Goal: Task Accomplishment & Management: Manage account settings

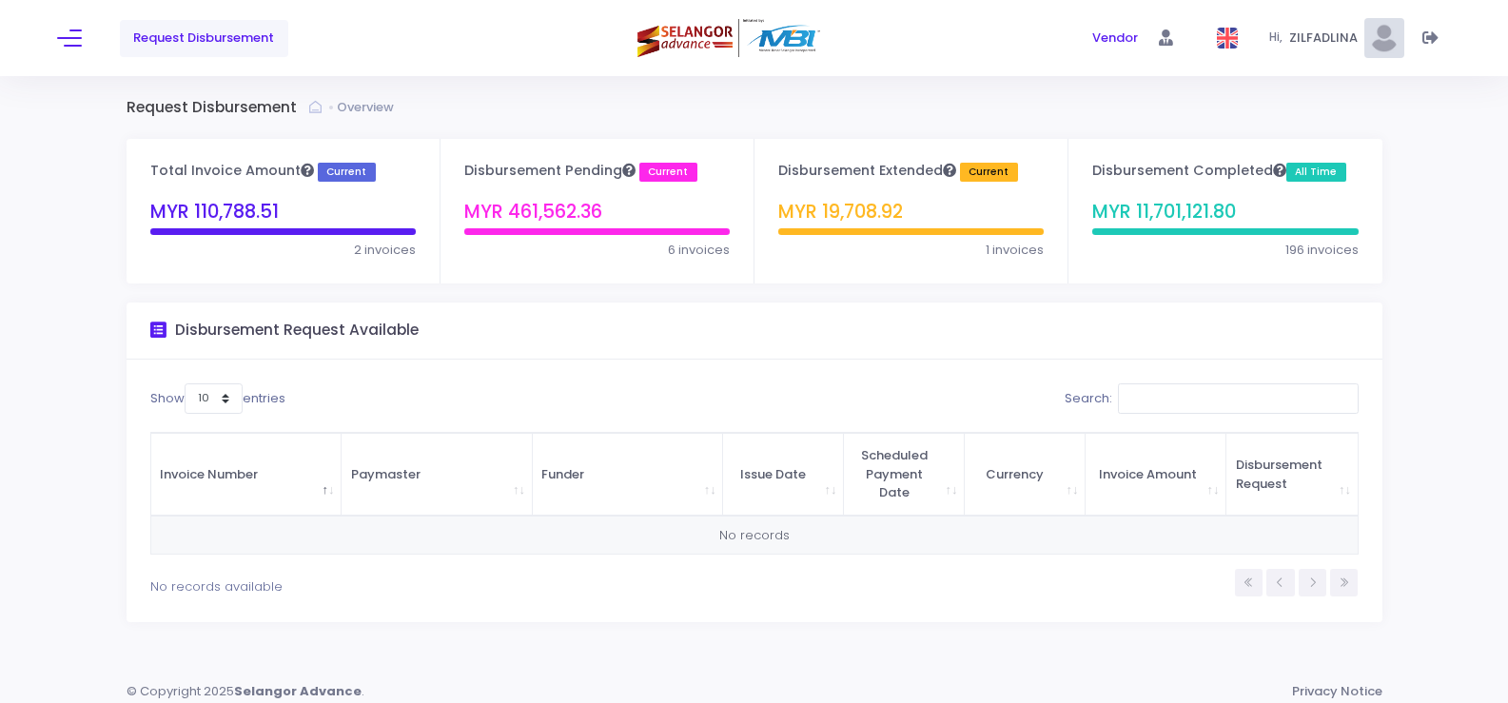
scroll to position [10, 0]
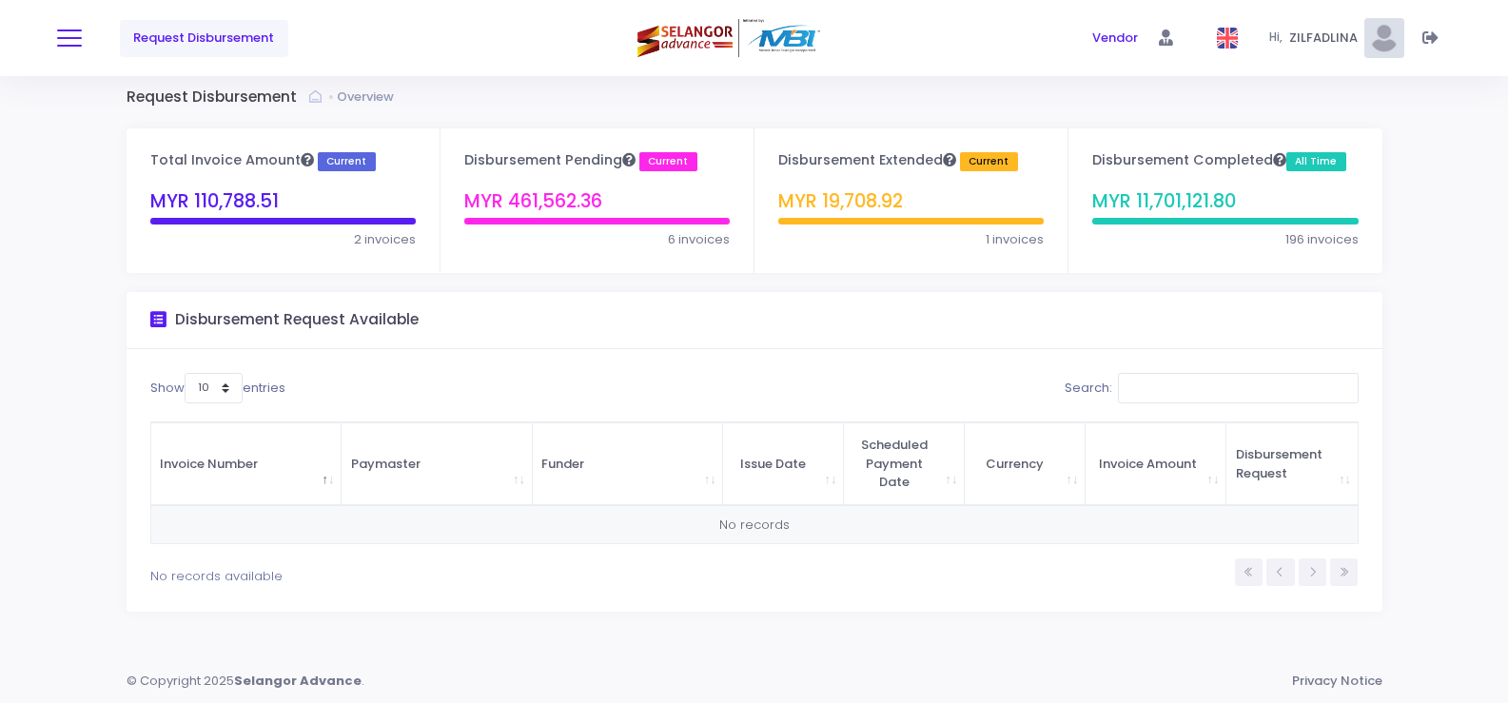
click at [72, 42] on button at bounding box center [69, 38] width 25 height 25
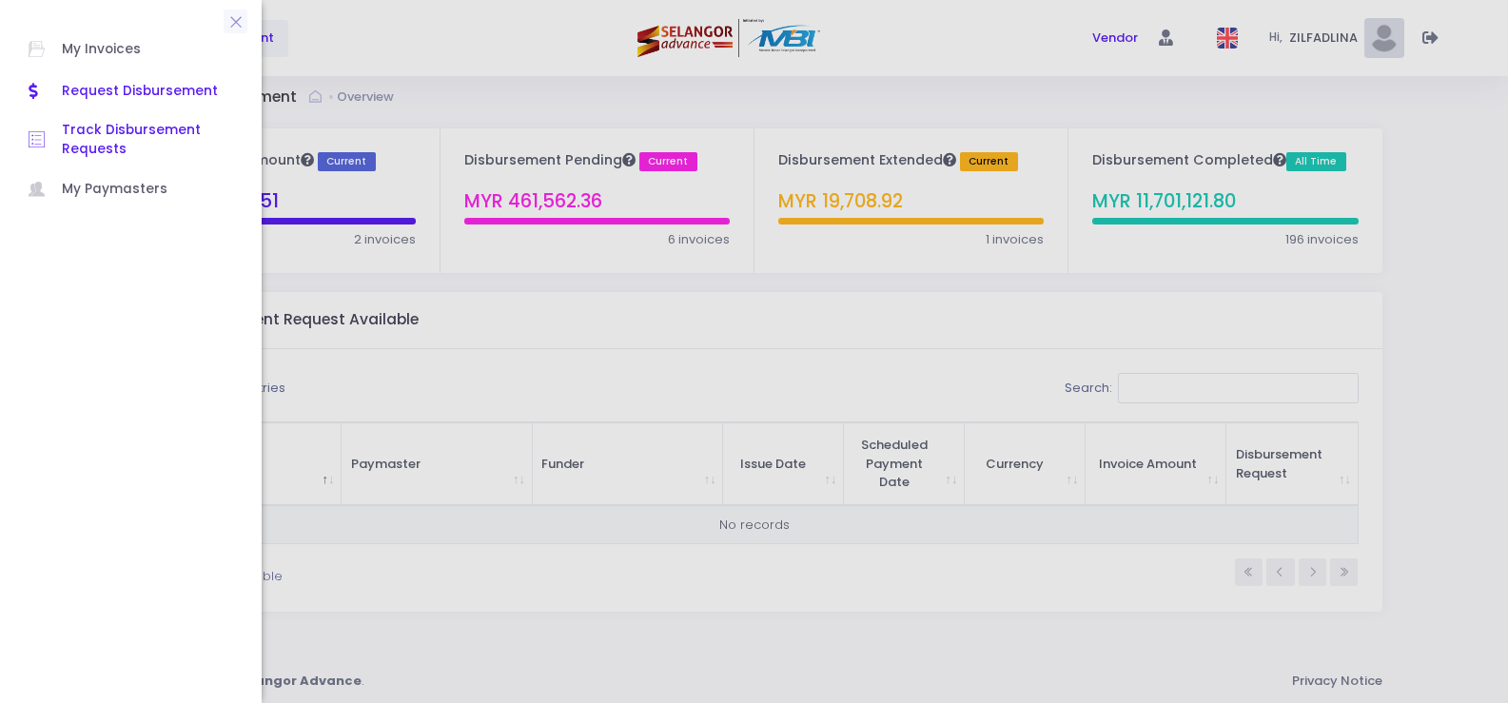
click at [108, 132] on span "Track Disbursement Requests" at bounding box center [147, 140] width 171 height 39
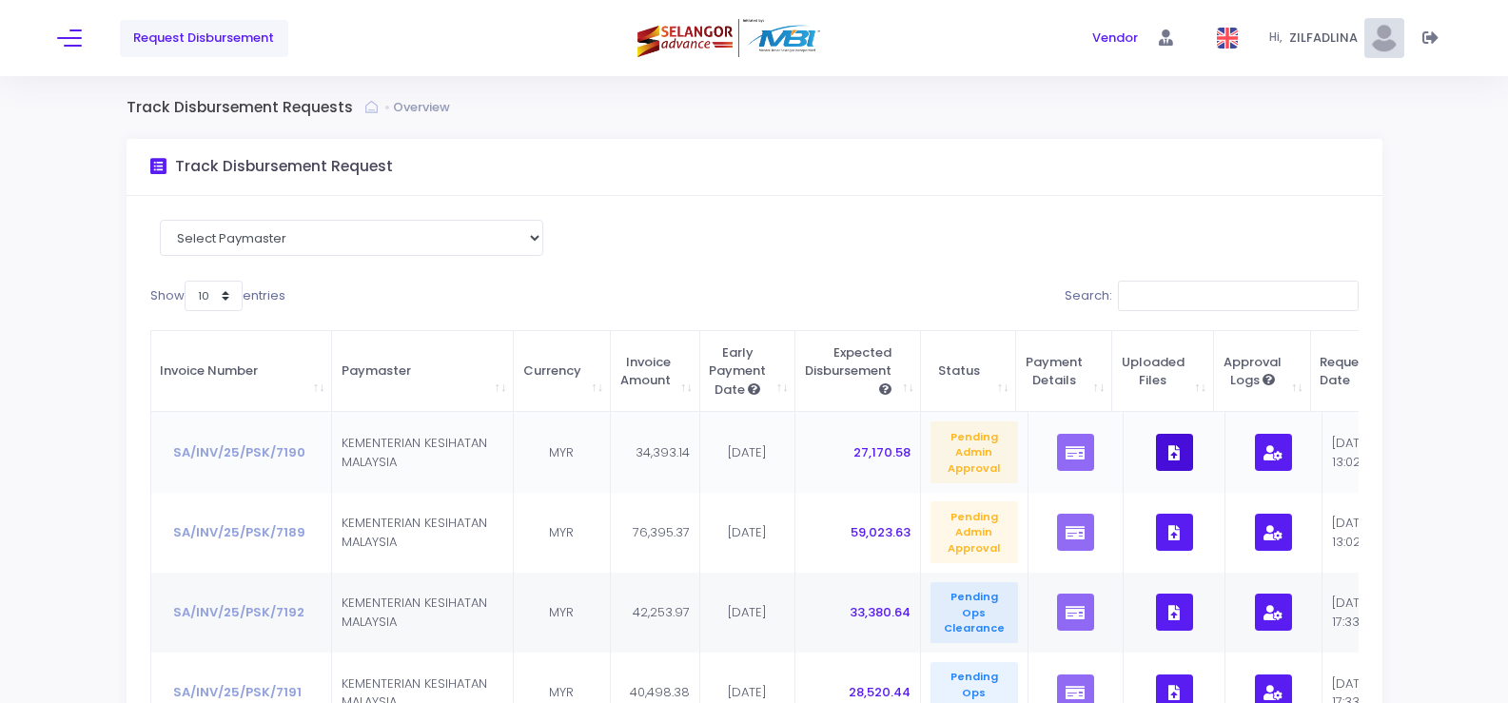
click at [1172, 461] on button "button" at bounding box center [1174, 452] width 37 height 37
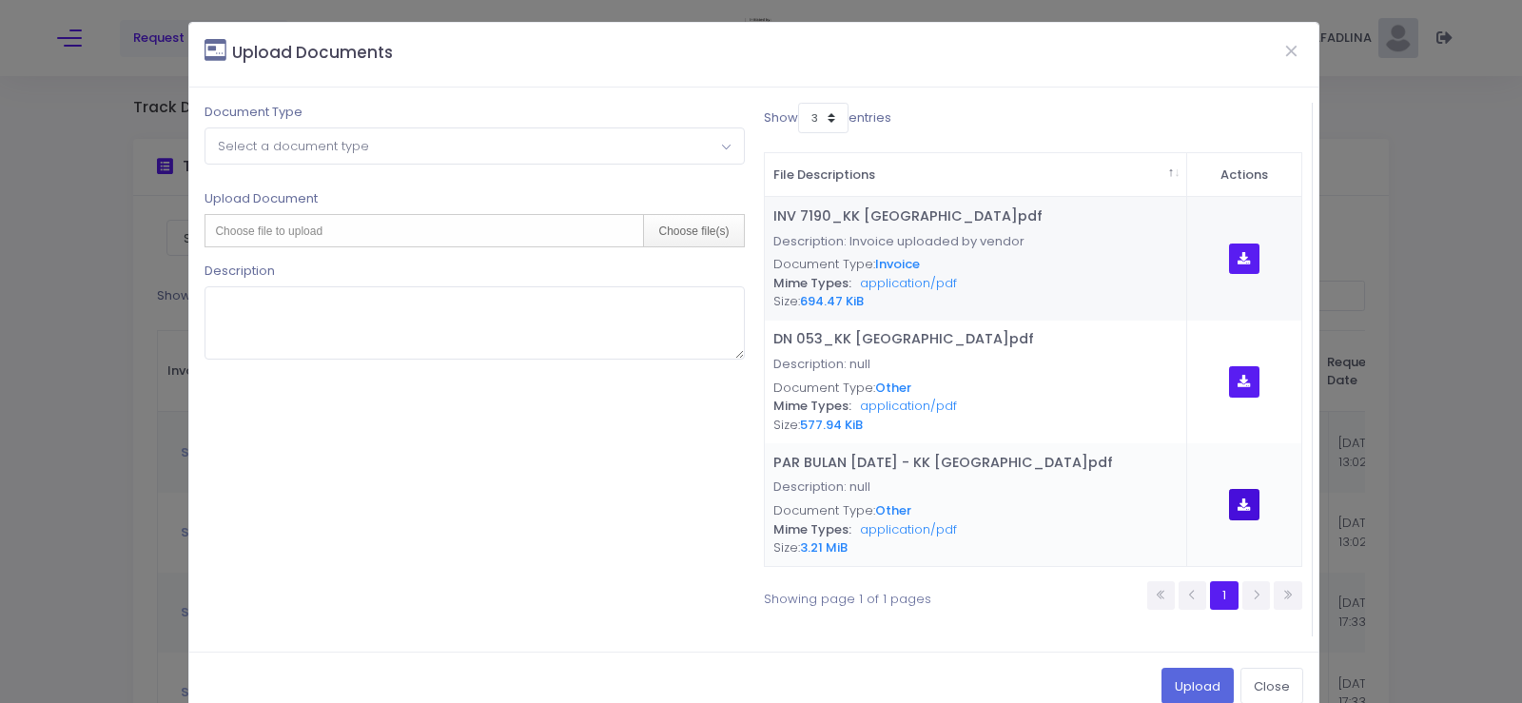
click at [1238, 499] on button "button" at bounding box center [1244, 504] width 31 height 31
click at [1284, 667] on div "Upload Close" at bounding box center [753, 686] width 1129 height 69
click at [1280, 49] on button "Close" at bounding box center [1292, 50] width 48 height 49
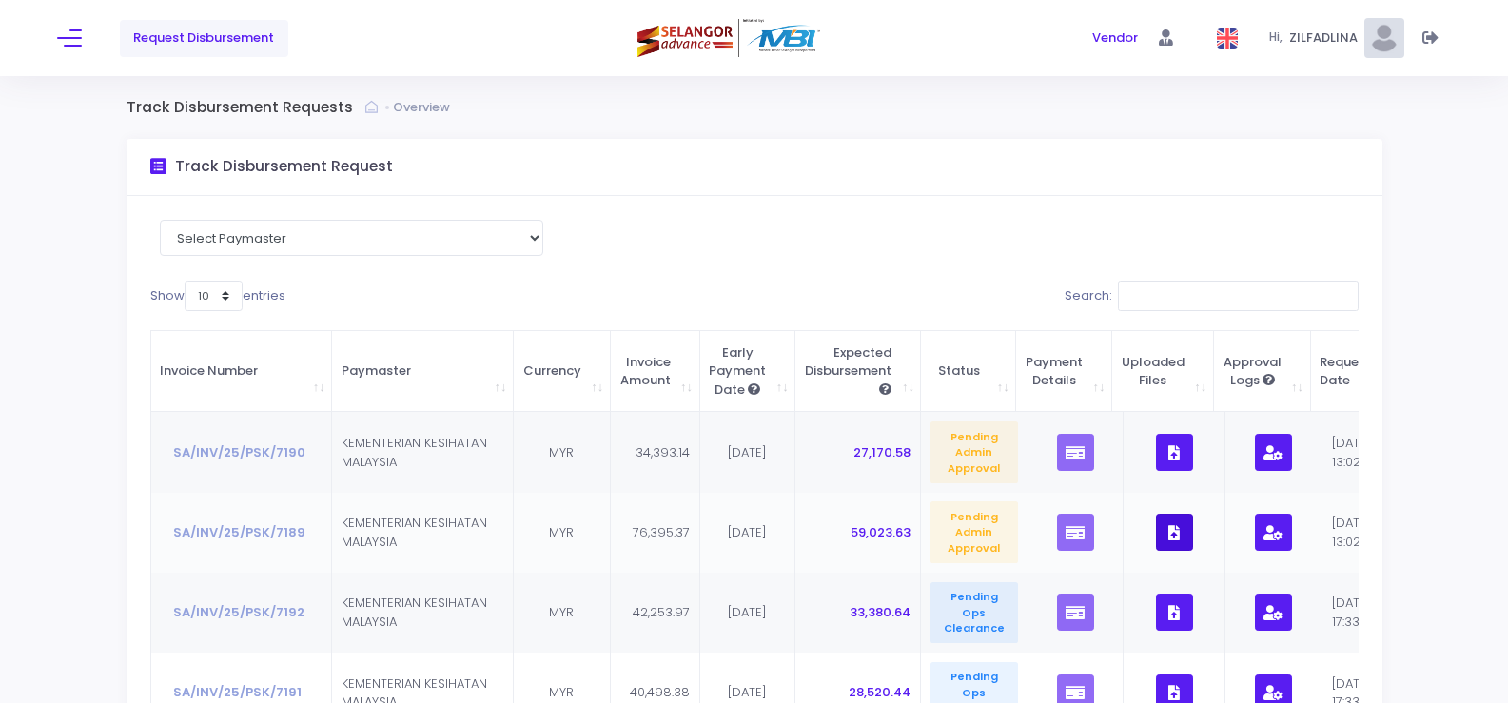
click at [1168, 533] on icon "button" at bounding box center [1173, 533] width 11 height 0
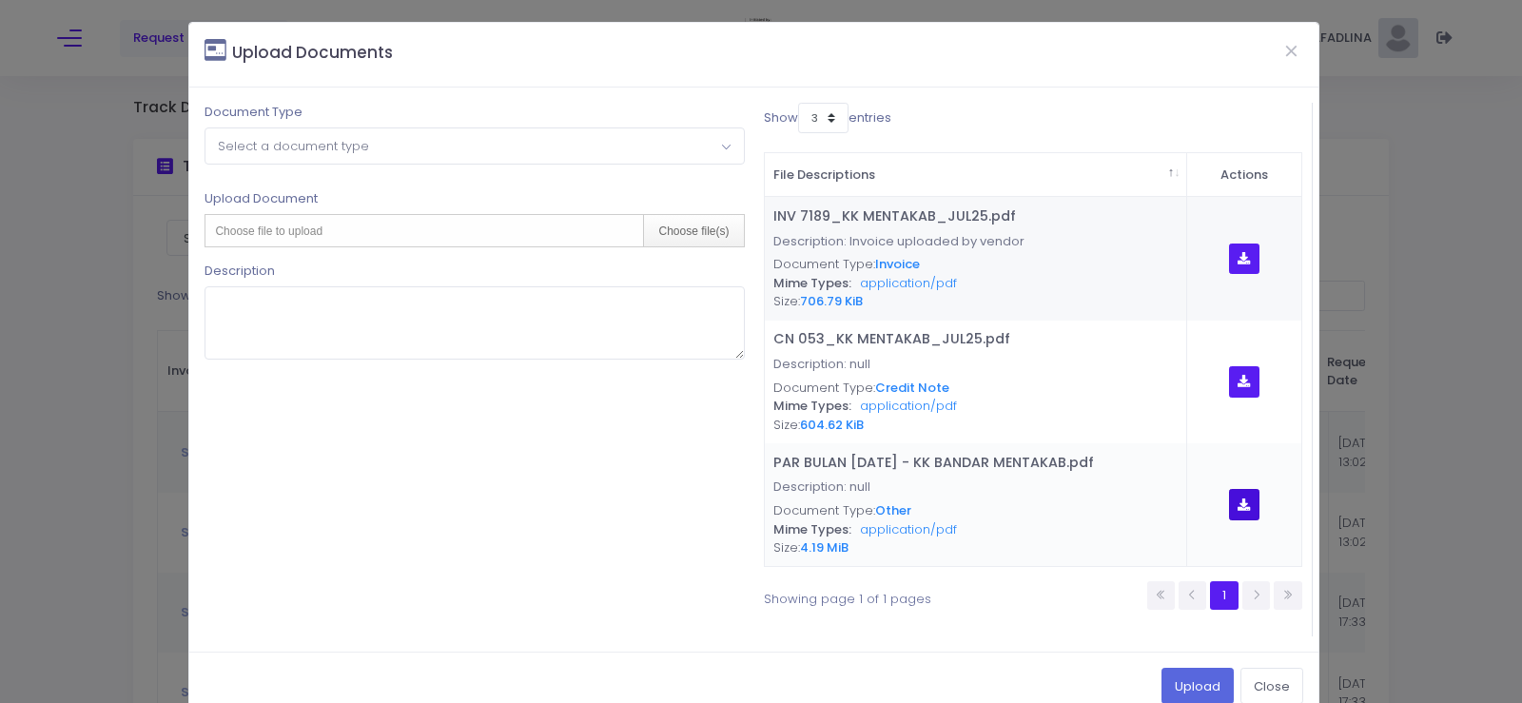
click at [1235, 512] on button "button" at bounding box center [1244, 504] width 31 height 31
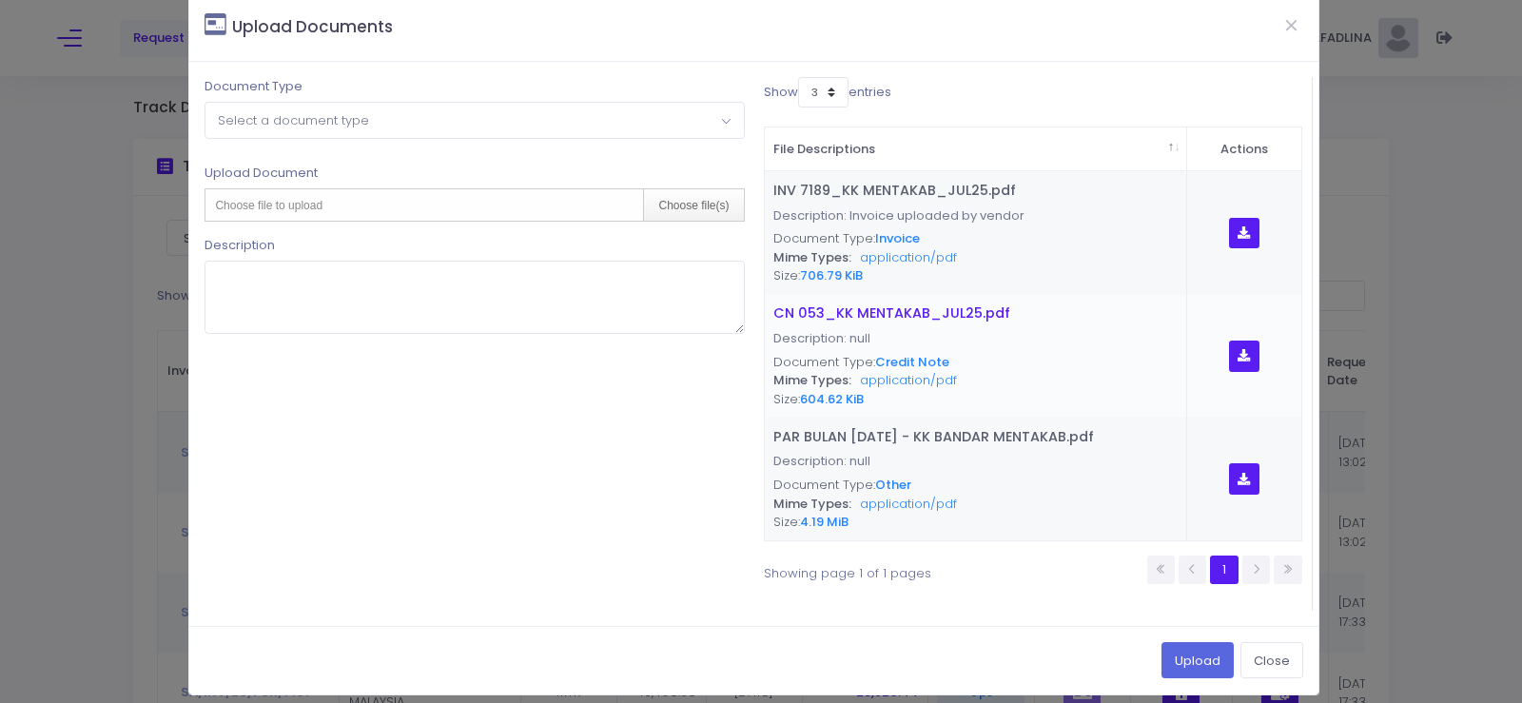
scroll to position [39, 0]
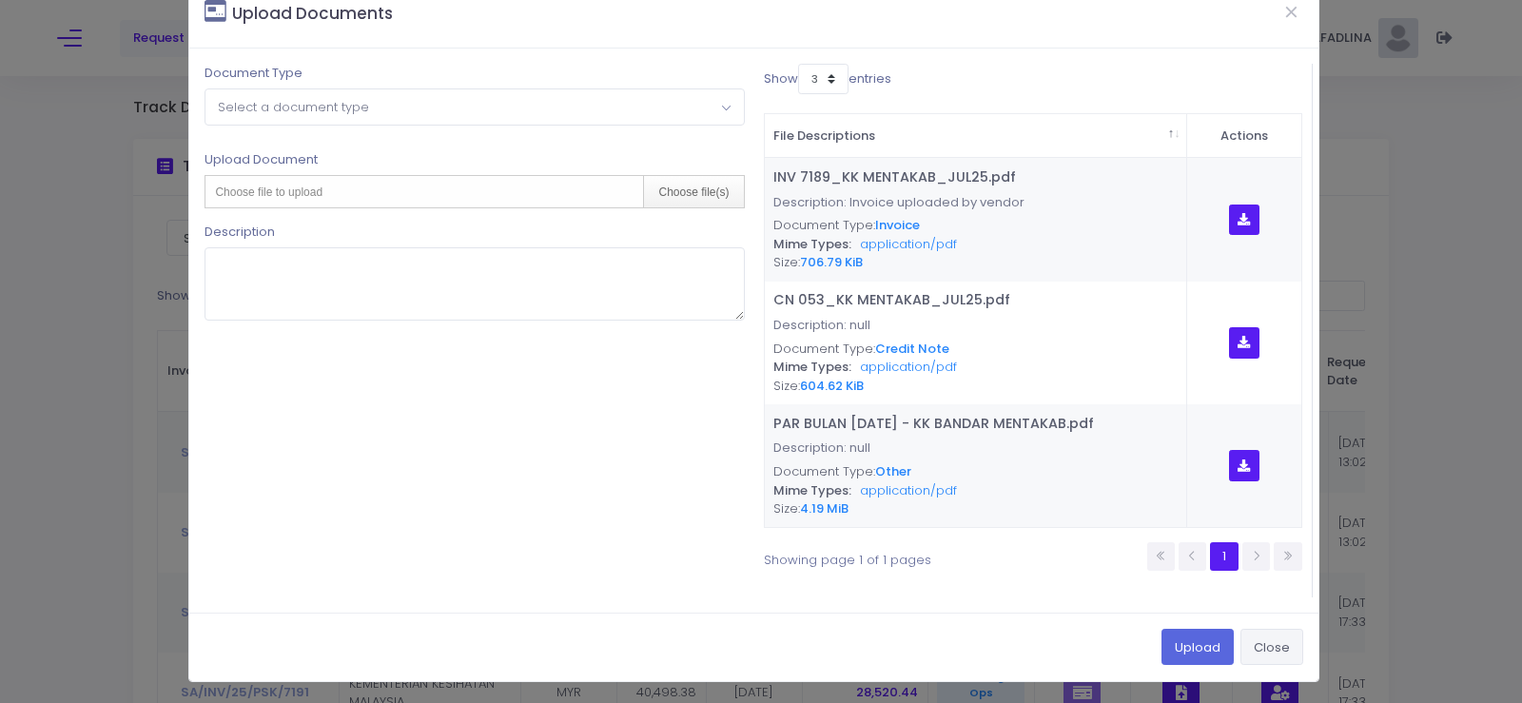
click at [1258, 638] on button "Close" at bounding box center [1272, 647] width 63 height 36
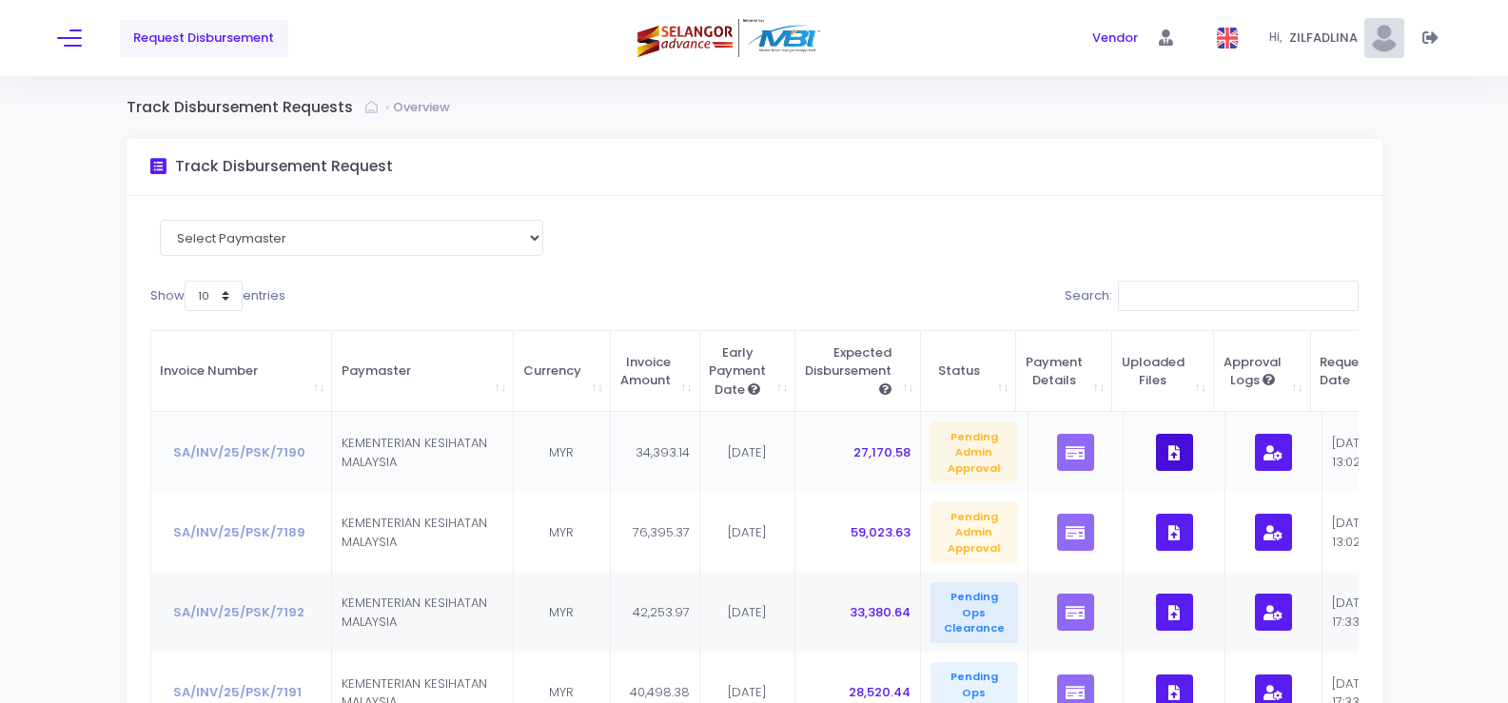
click at [1168, 453] on icon "button" at bounding box center [1173, 453] width 11 height 0
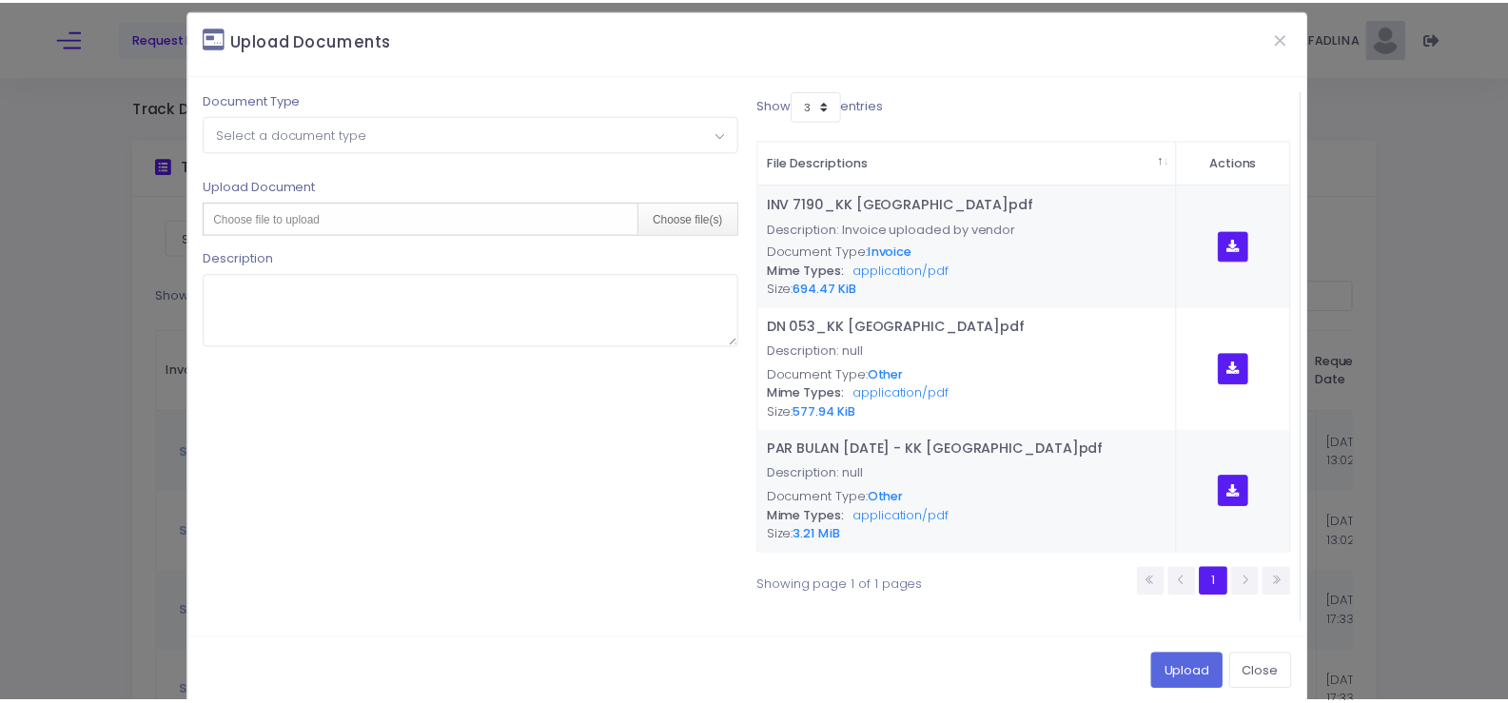
scroll to position [0, 0]
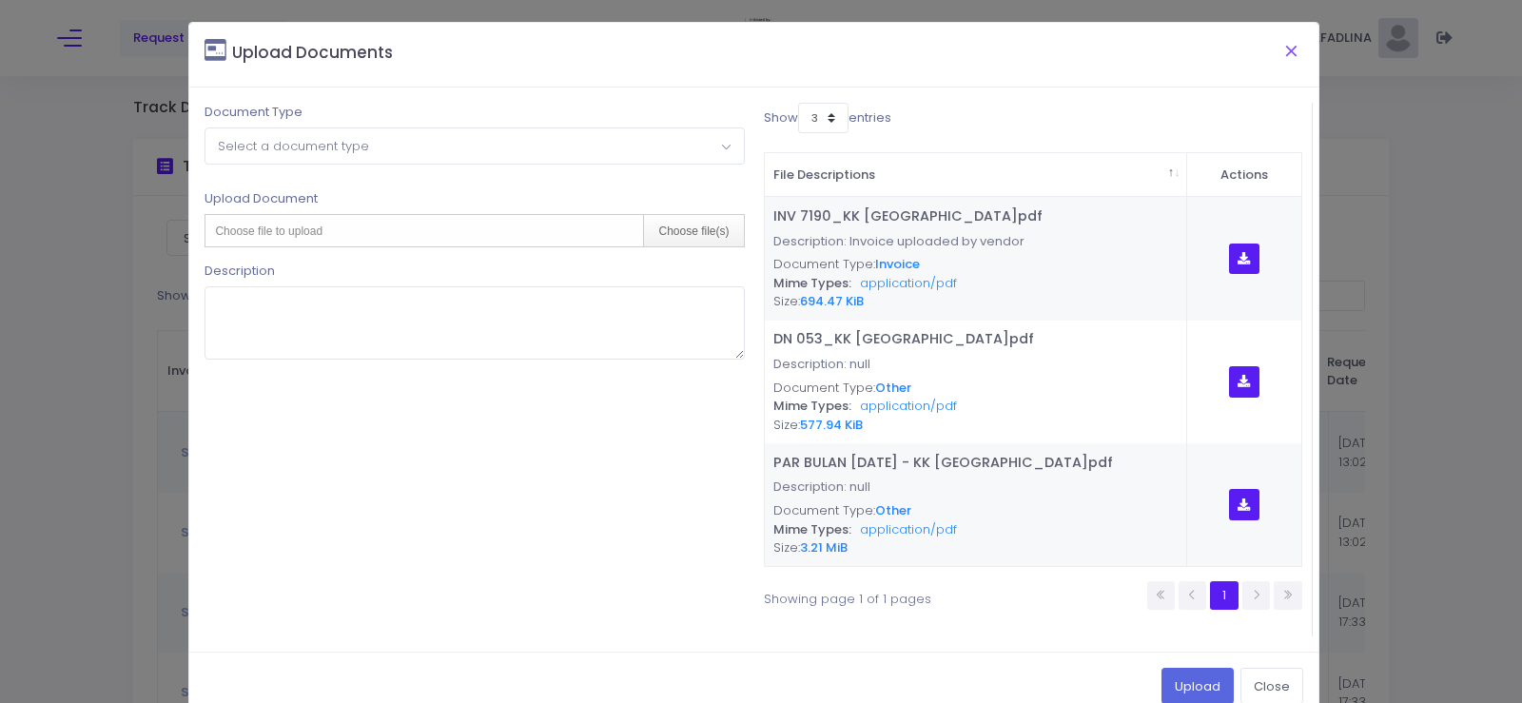
click at [1283, 53] on button "Close" at bounding box center [1292, 50] width 48 height 49
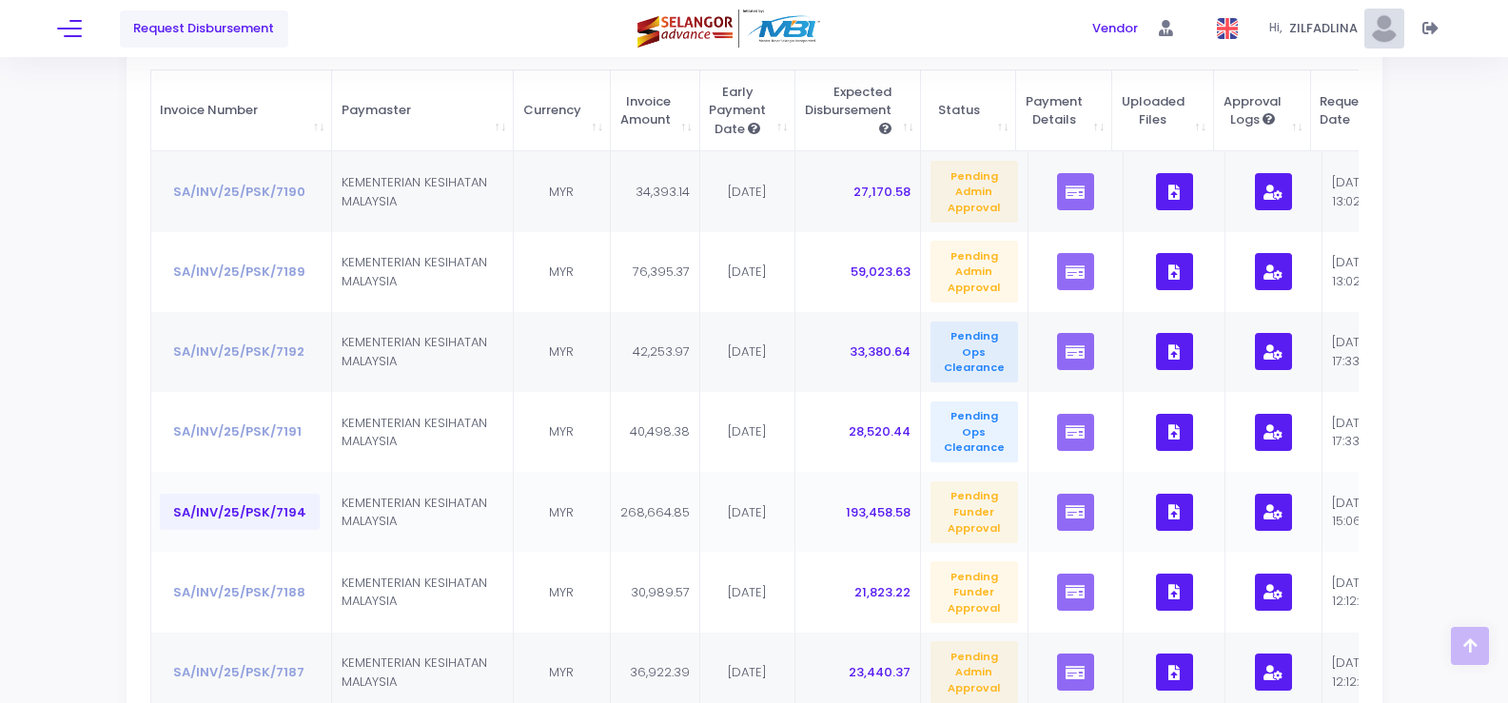
scroll to position [381, 0]
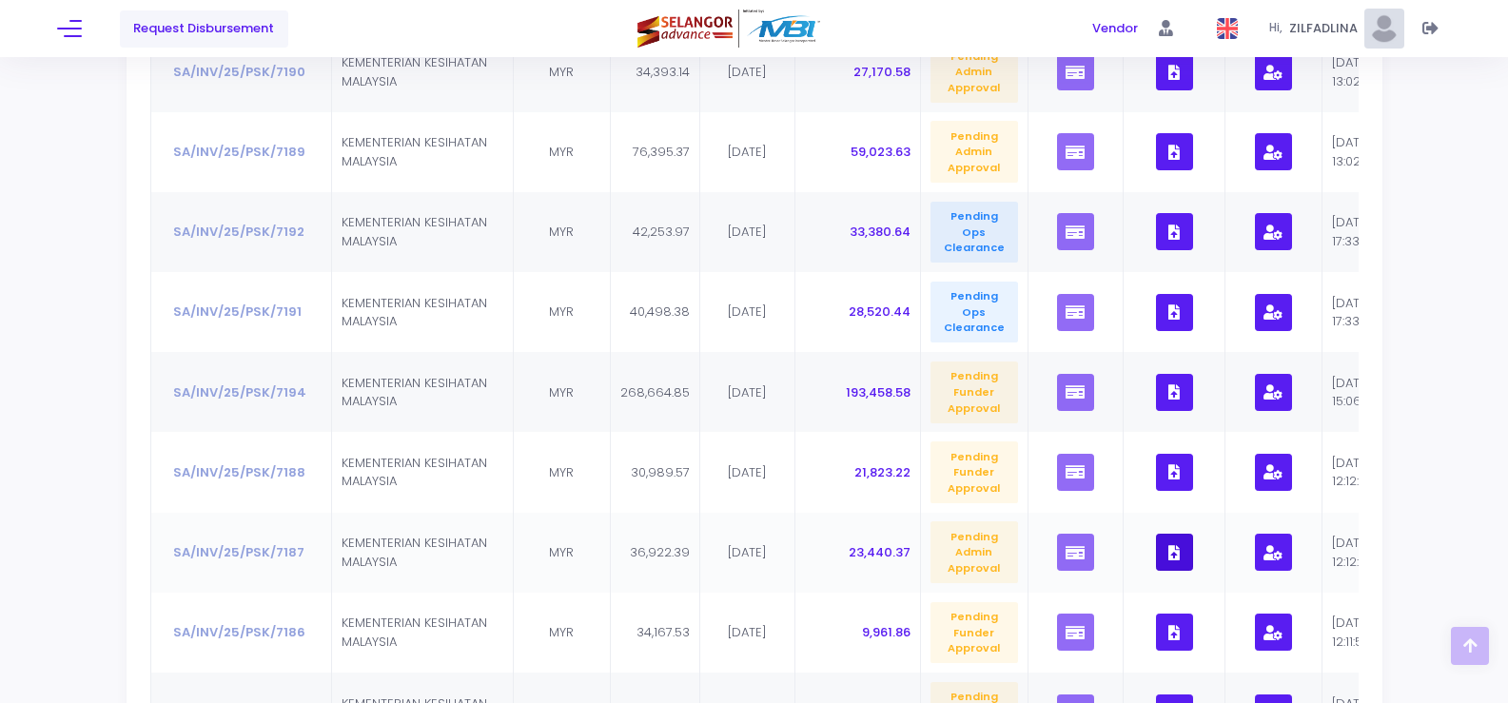
click at [1167, 563] on button "button" at bounding box center [1174, 552] width 37 height 37
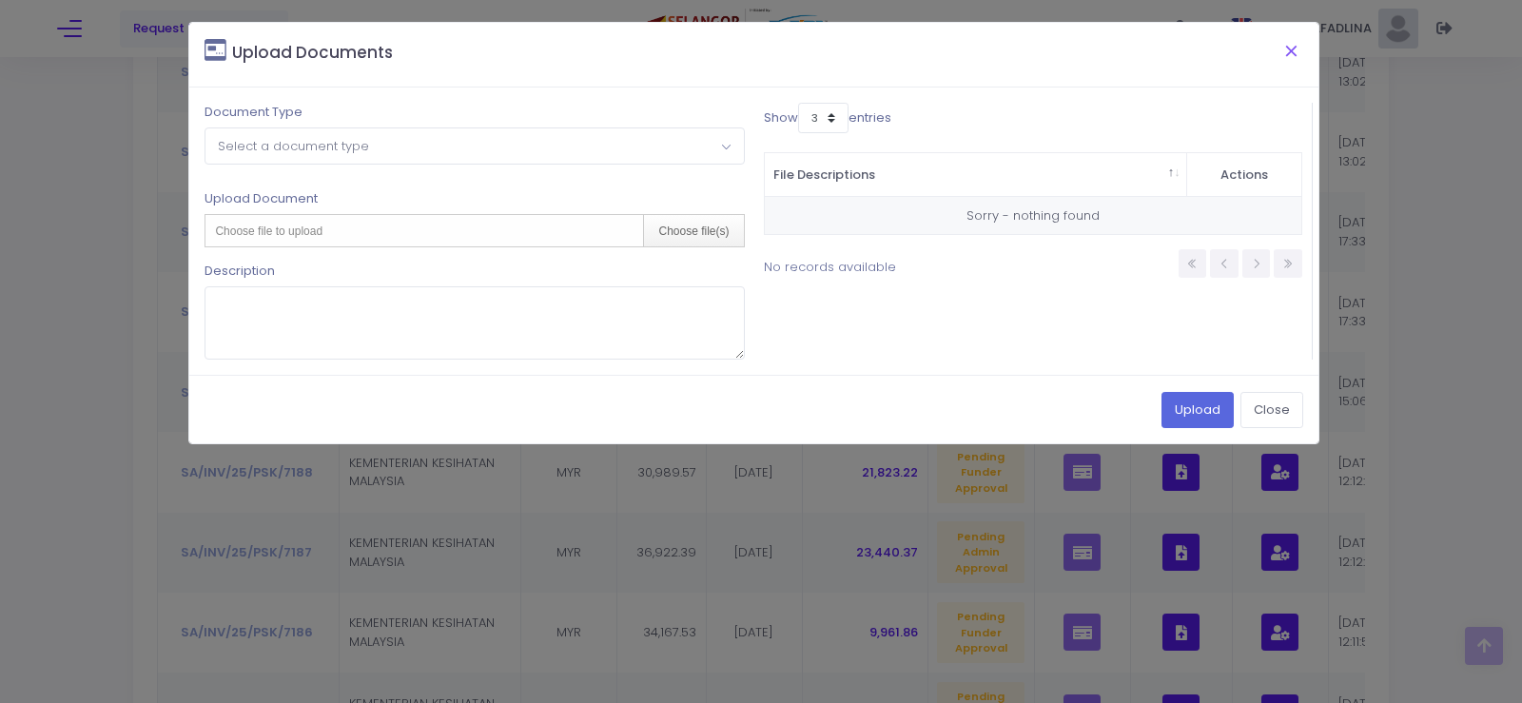
click at [1293, 49] on button "Close" at bounding box center [1292, 50] width 48 height 49
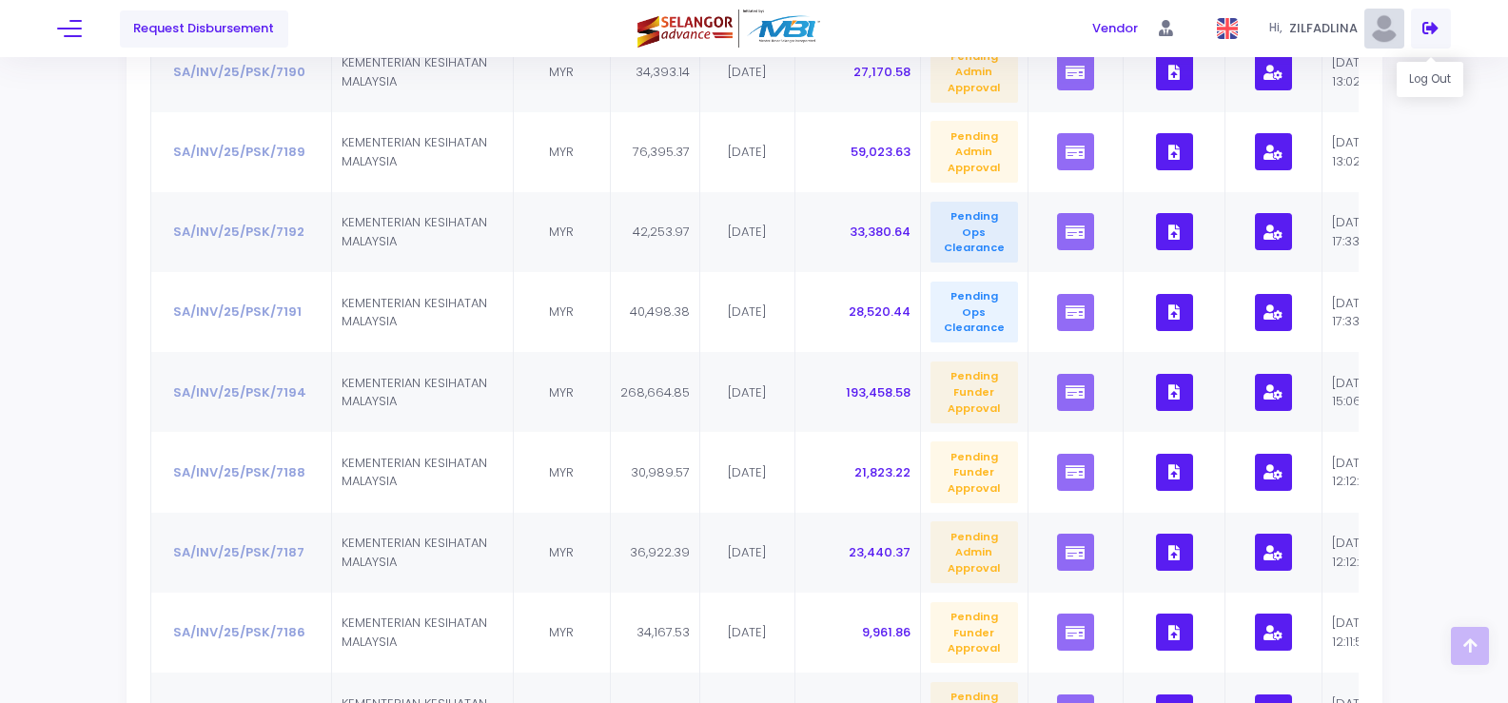
click at [1444, 29] on span at bounding box center [1431, 29] width 40 height 40
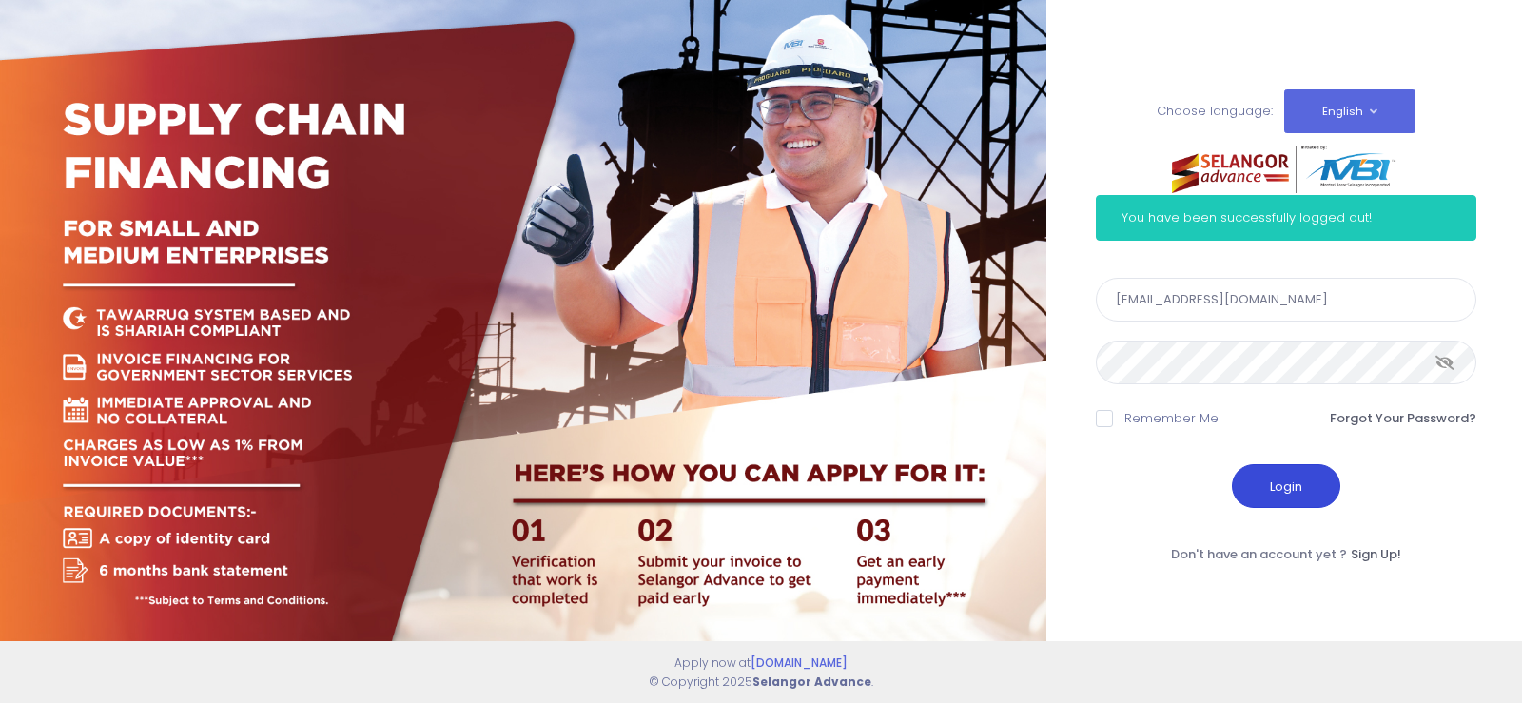
click at [1260, 480] on button "Login" at bounding box center [1286, 486] width 108 height 44
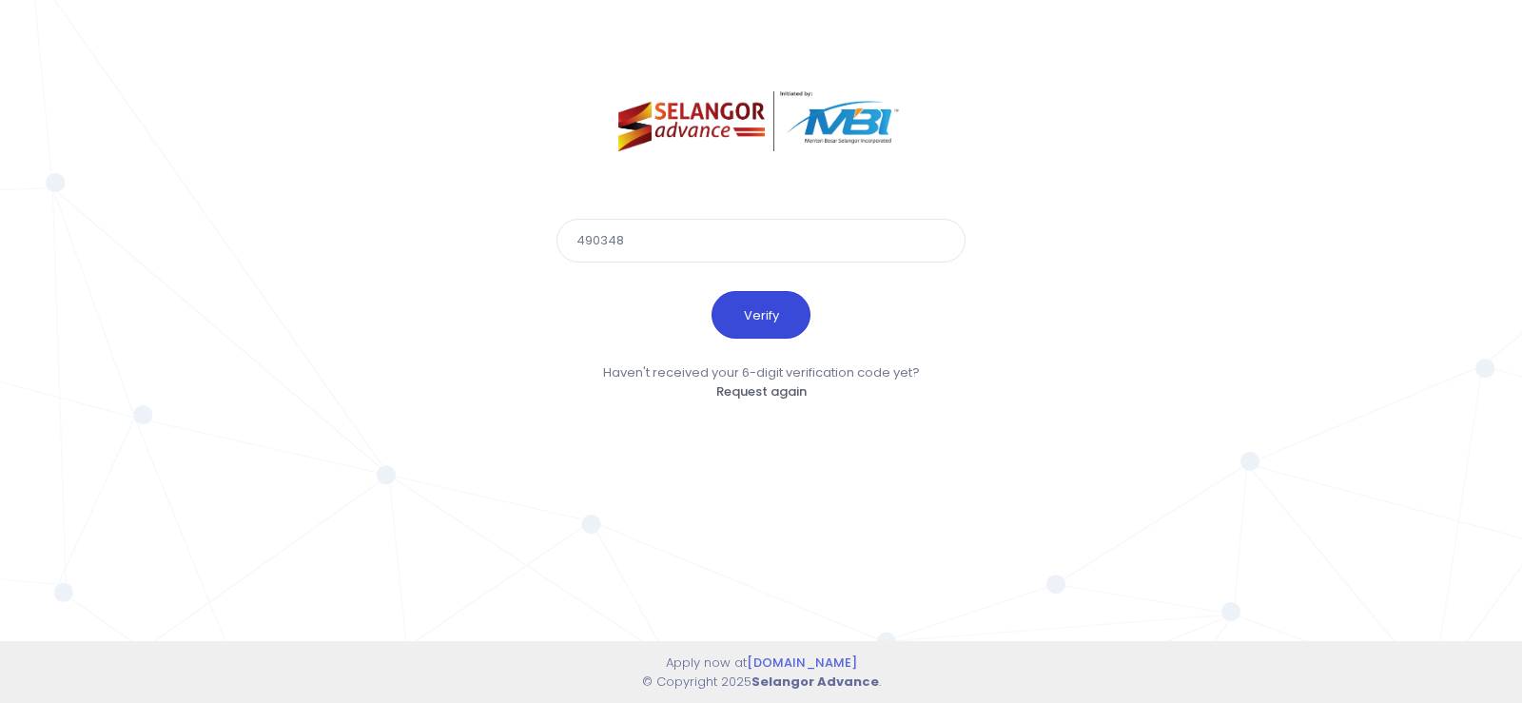
type input "490348"
click at [744, 316] on button "Verify" at bounding box center [761, 315] width 99 height 48
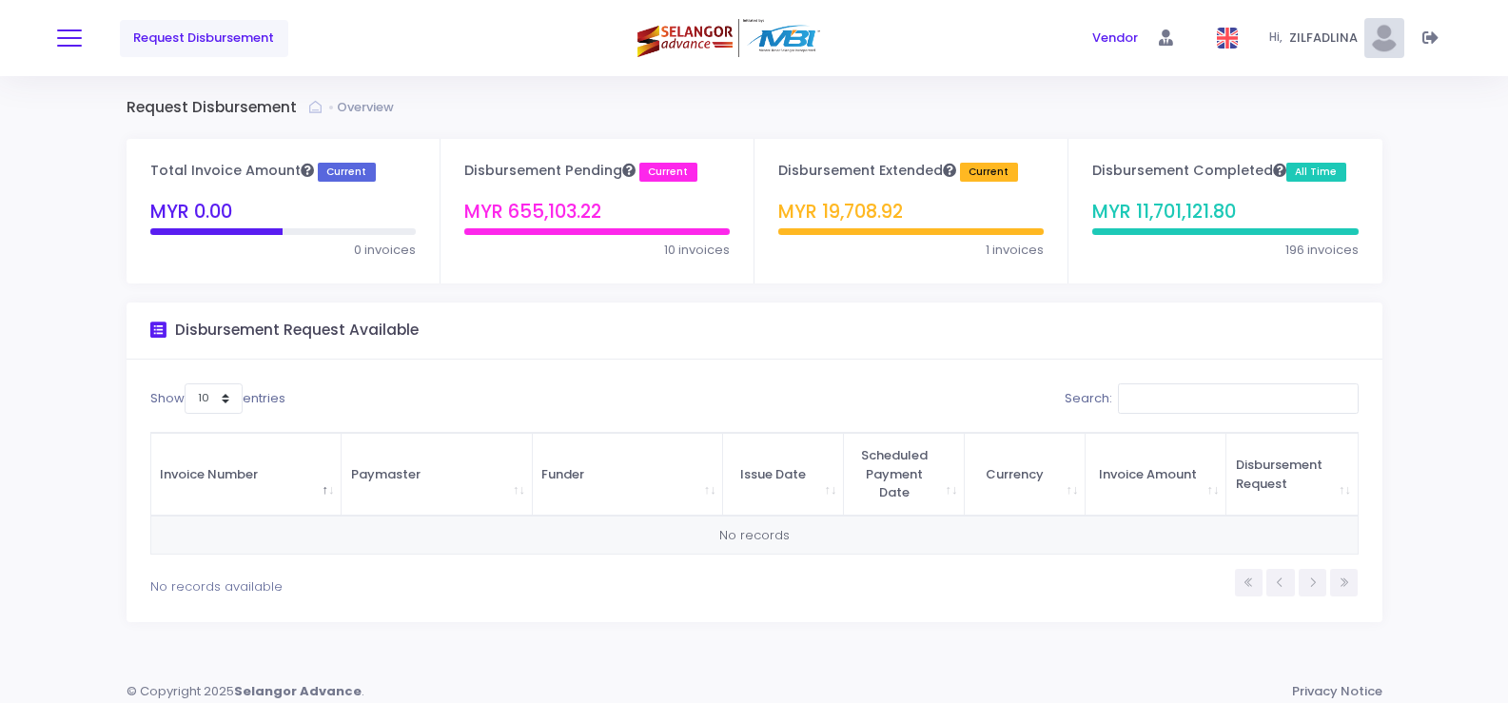
click at [68, 36] on button at bounding box center [69, 38] width 25 height 25
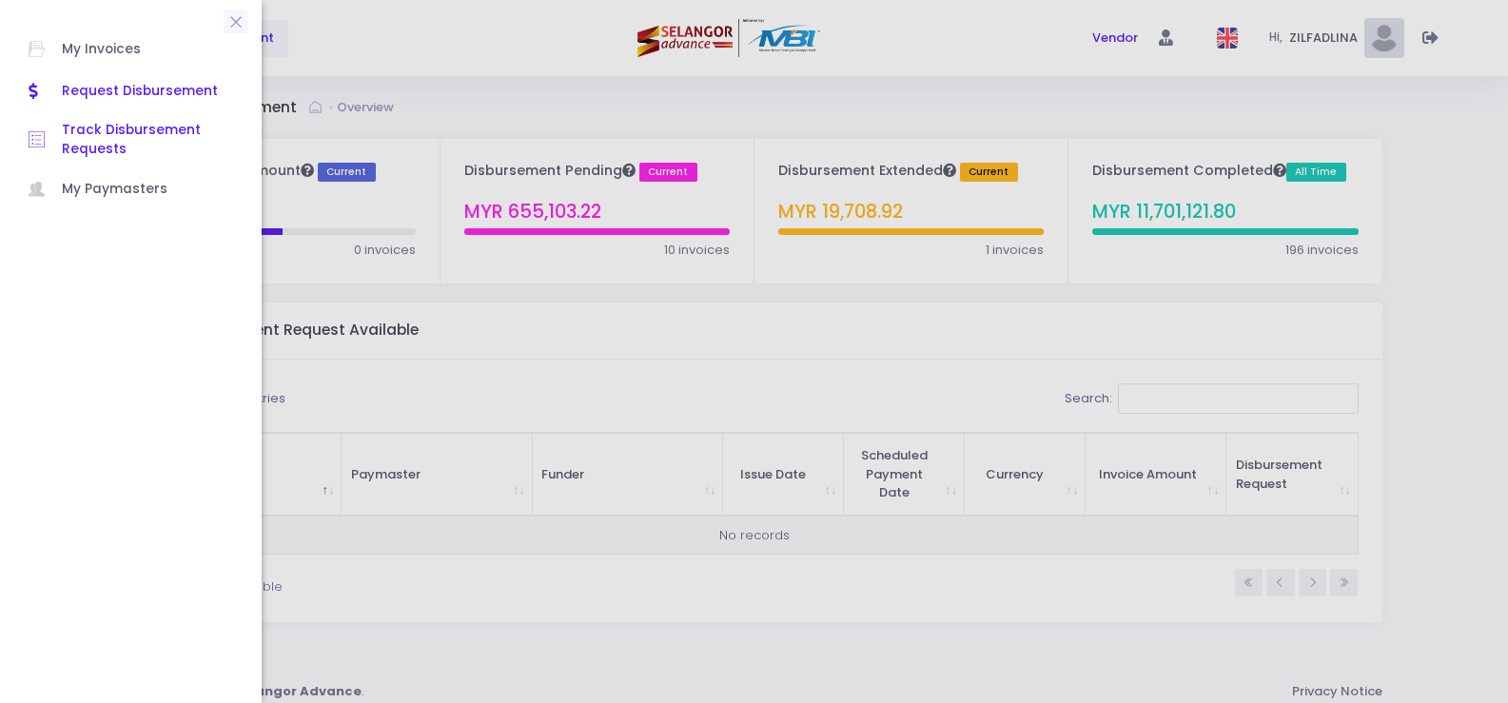
click at [86, 132] on span "Track Disbursement Requests" at bounding box center [147, 140] width 171 height 39
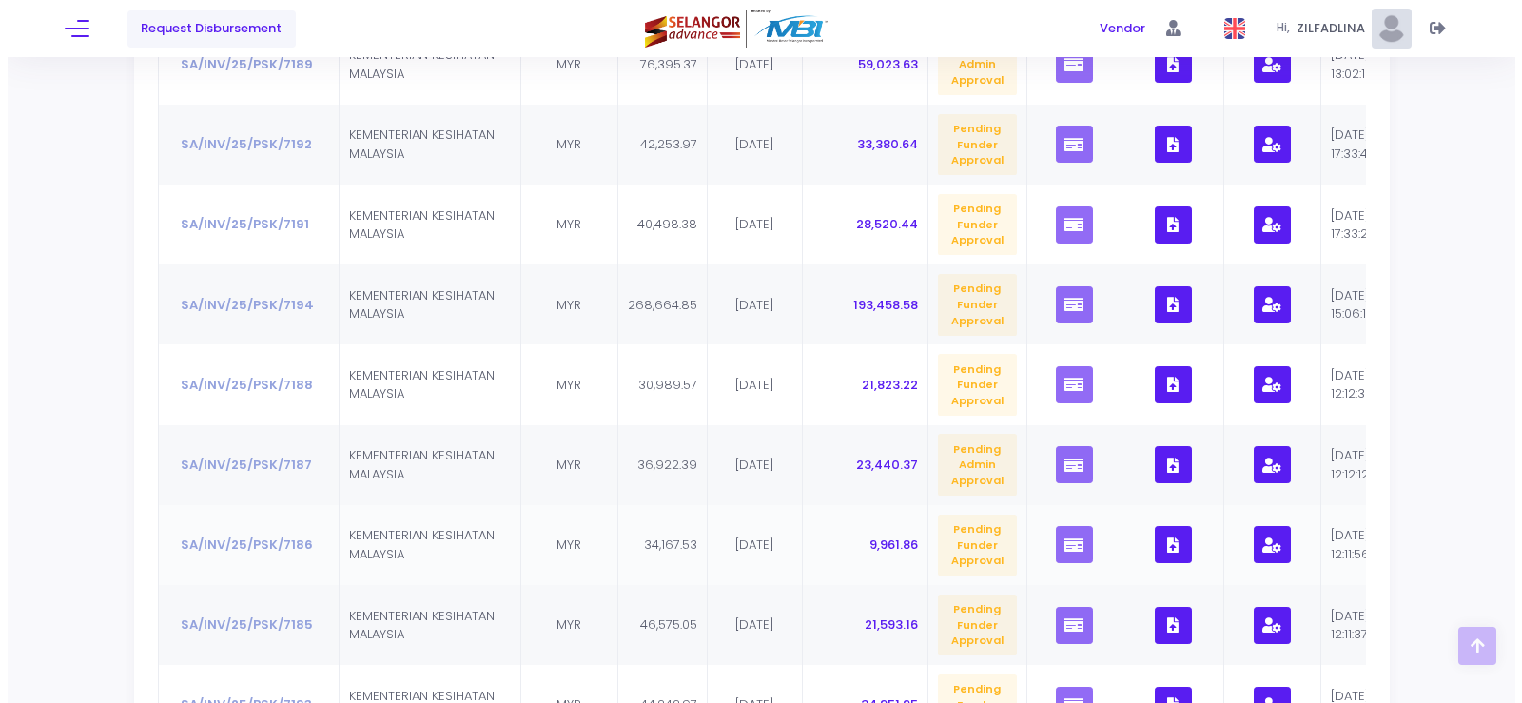
scroll to position [476, 0]
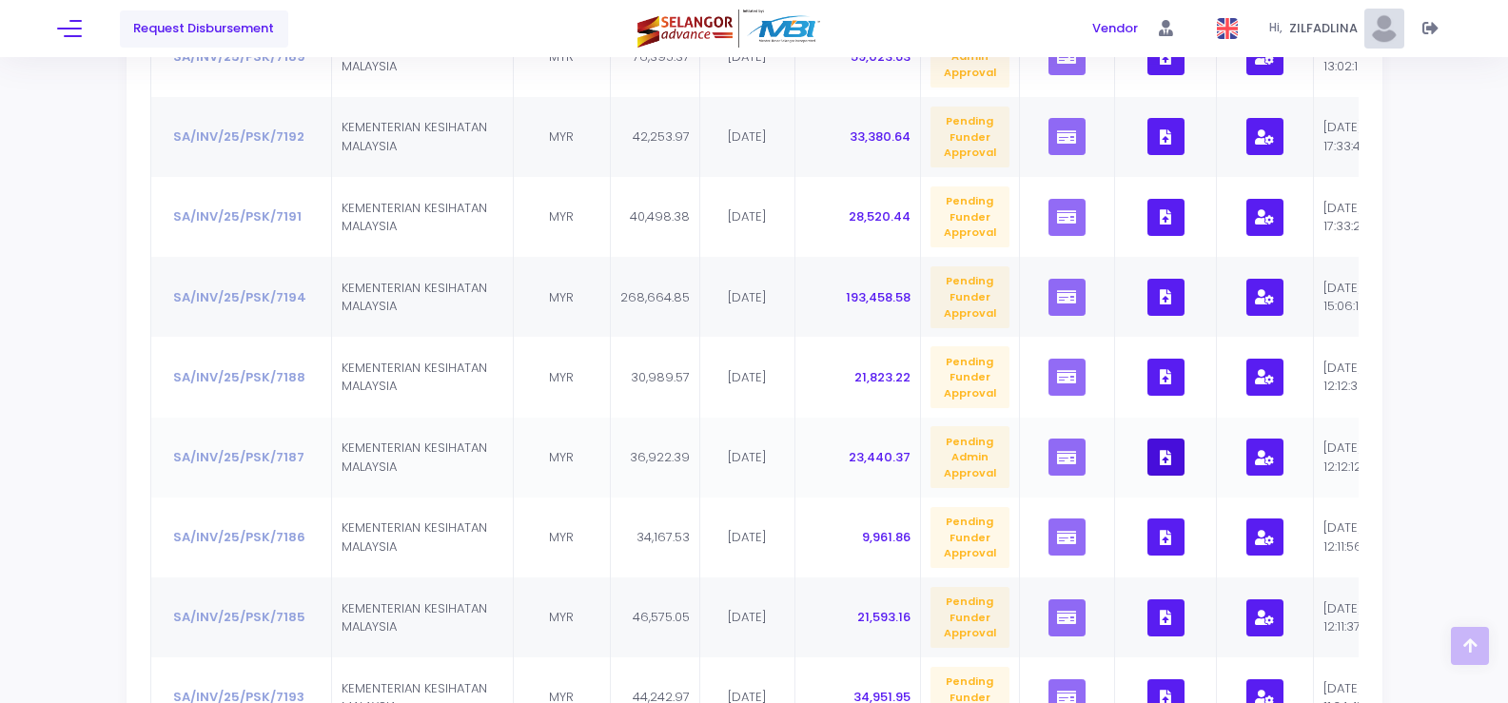
click at [1167, 461] on button "button" at bounding box center [1165, 457] width 37 height 37
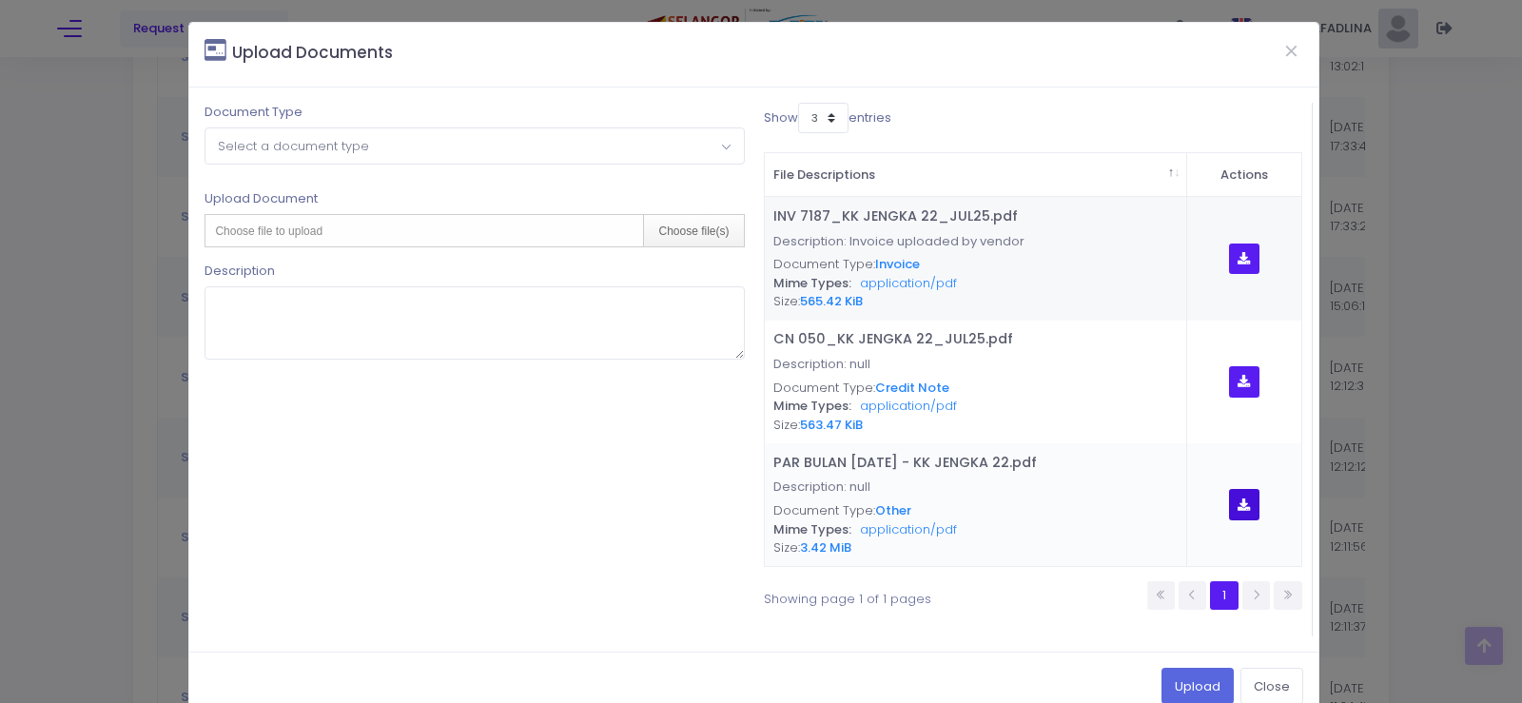
click at [1238, 505] on icon "button" at bounding box center [1244, 505] width 12 height 0
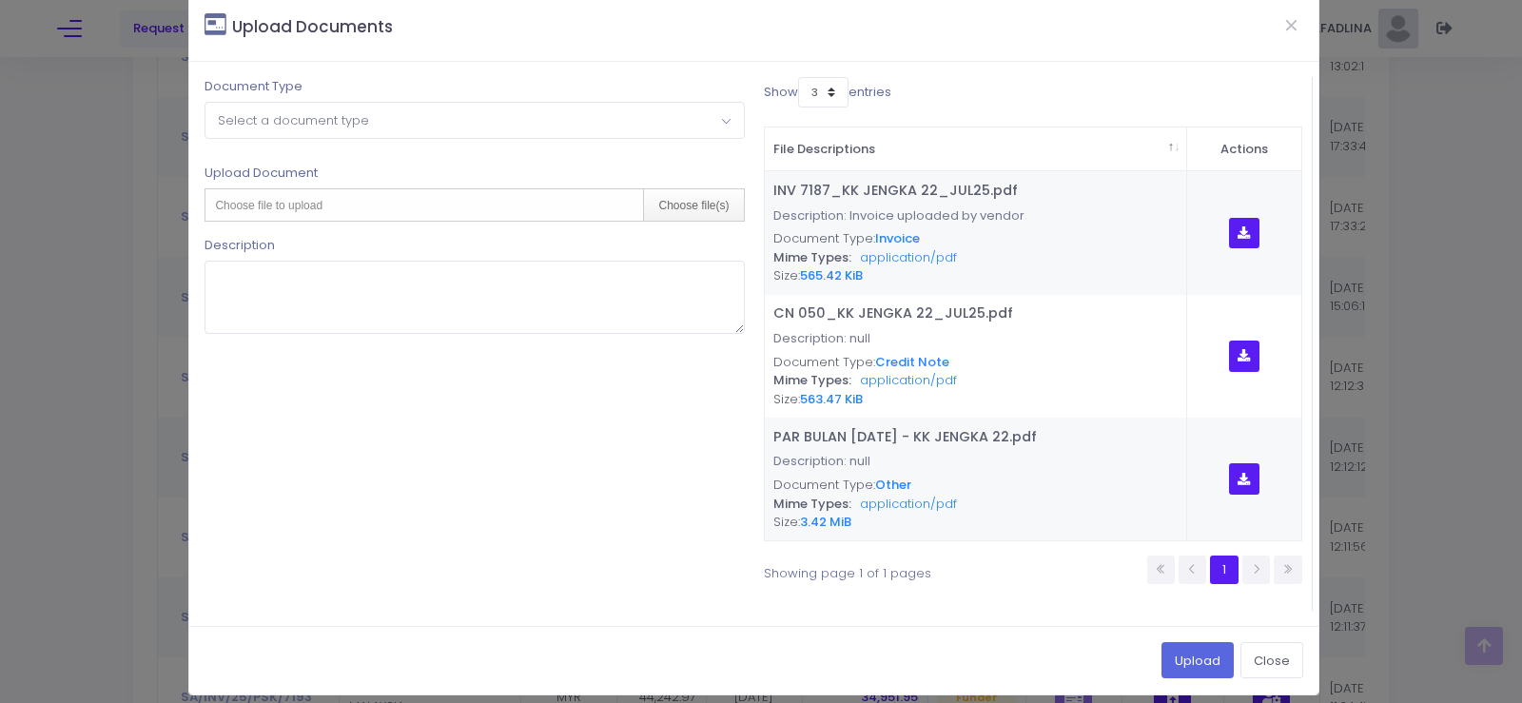
scroll to position [39, 0]
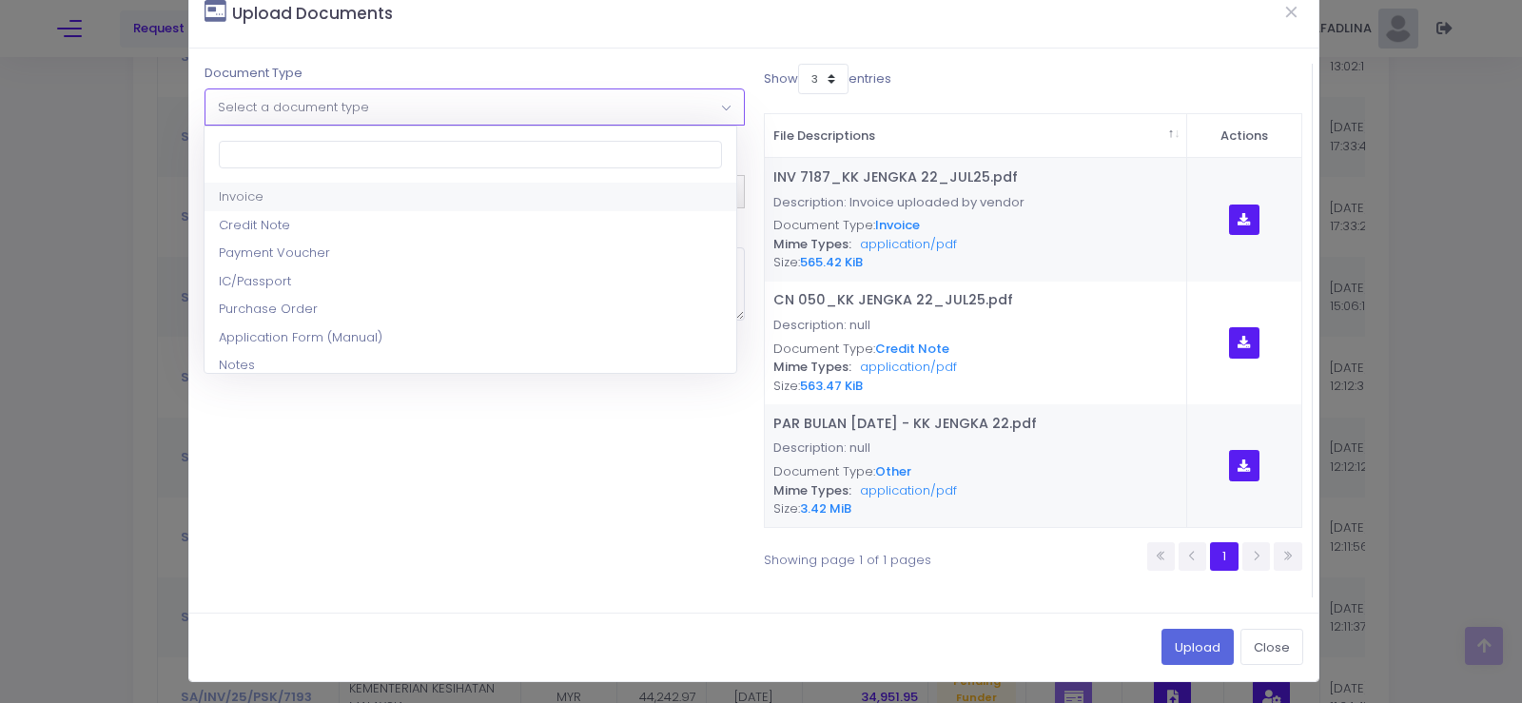
click at [448, 114] on span "Select a document type" at bounding box center [475, 106] width 538 height 34
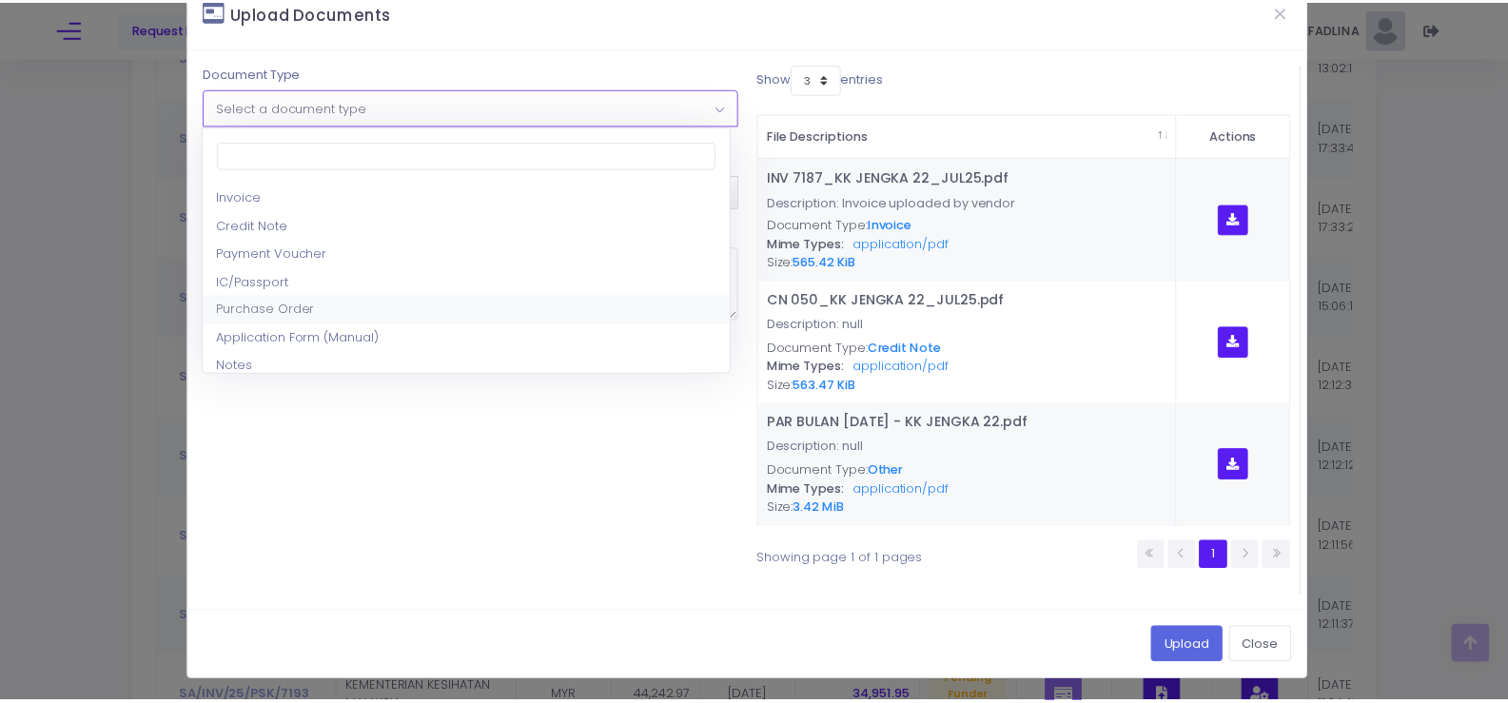
scroll to position [95, 0]
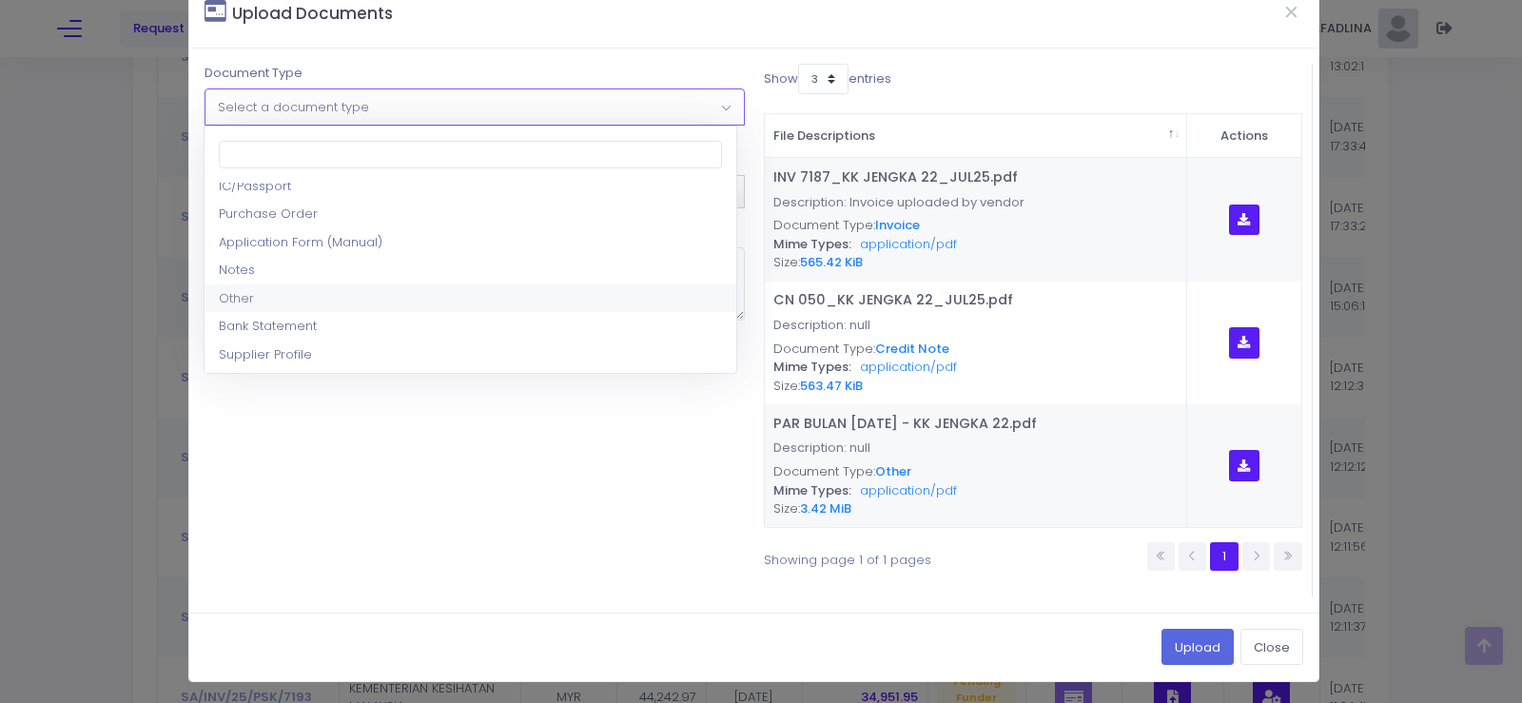
select select "8"
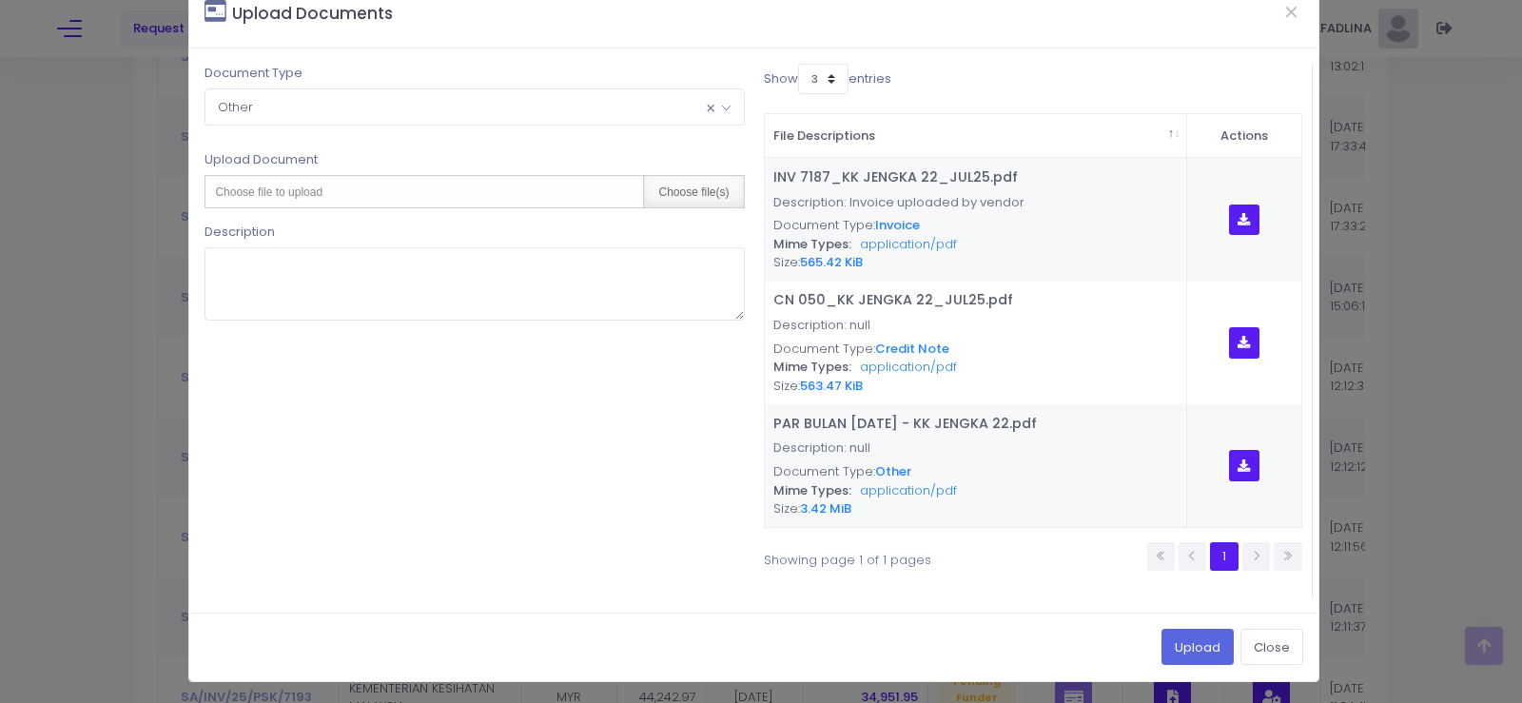
click at [698, 193] on div "Choose file(s)" at bounding box center [693, 191] width 100 height 31
type input "C:\fakepath\PAR BULAN [DATE] - KK JENGKA 22.pdf"
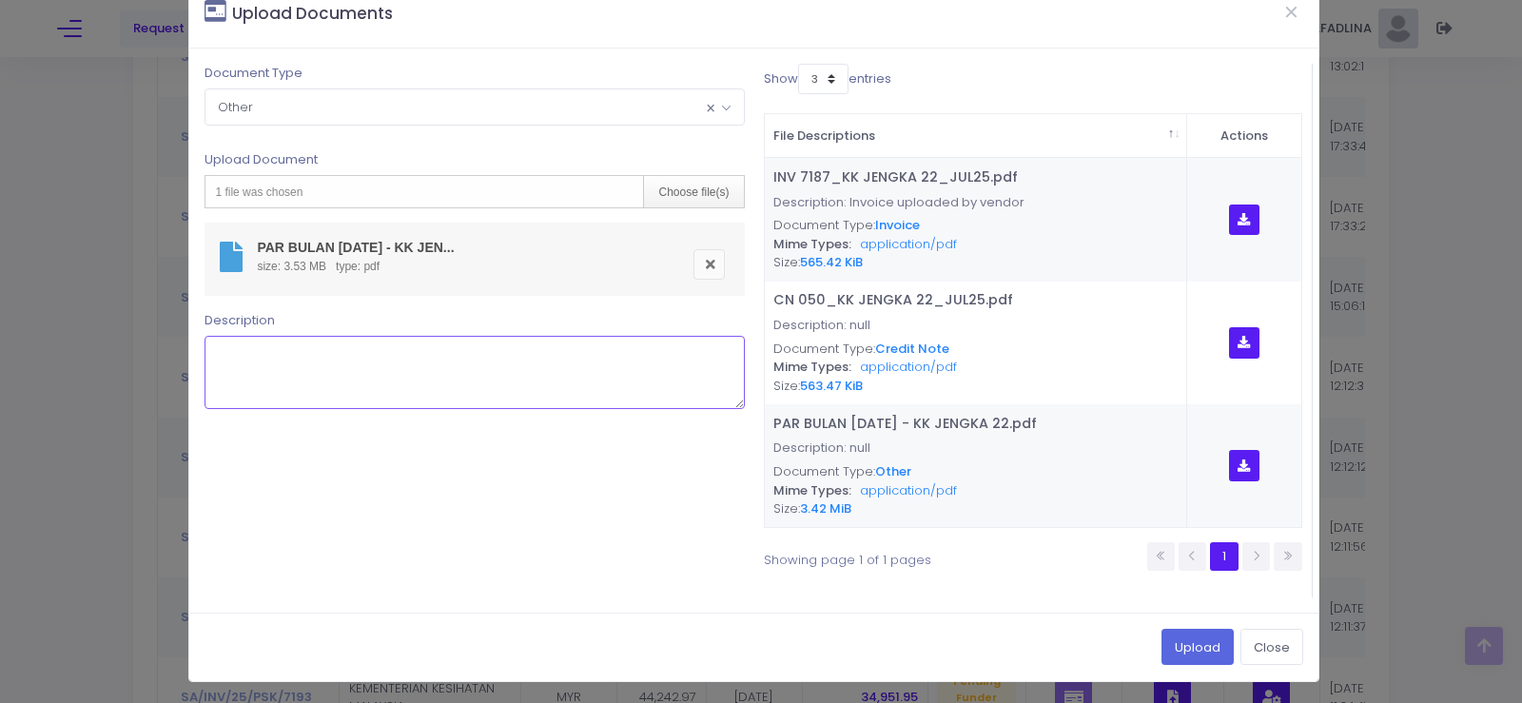
click at [393, 367] on textarea at bounding box center [474, 372] width 539 height 73
click at [1162, 648] on button "Upload" at bounding box center [1198, 647] width 72 height 36
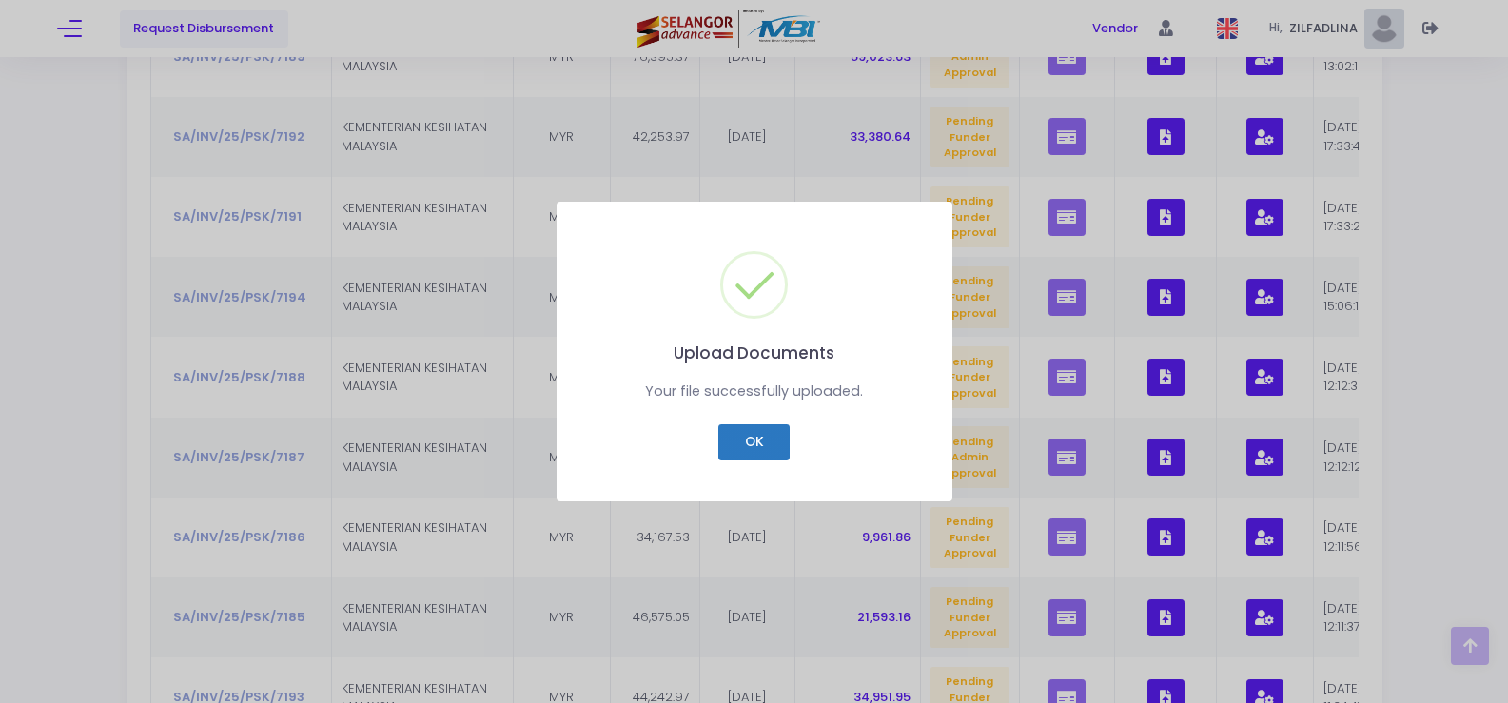
click at [731, 435] on button "OK" at bounding box center [753, 442] width 71 height 36
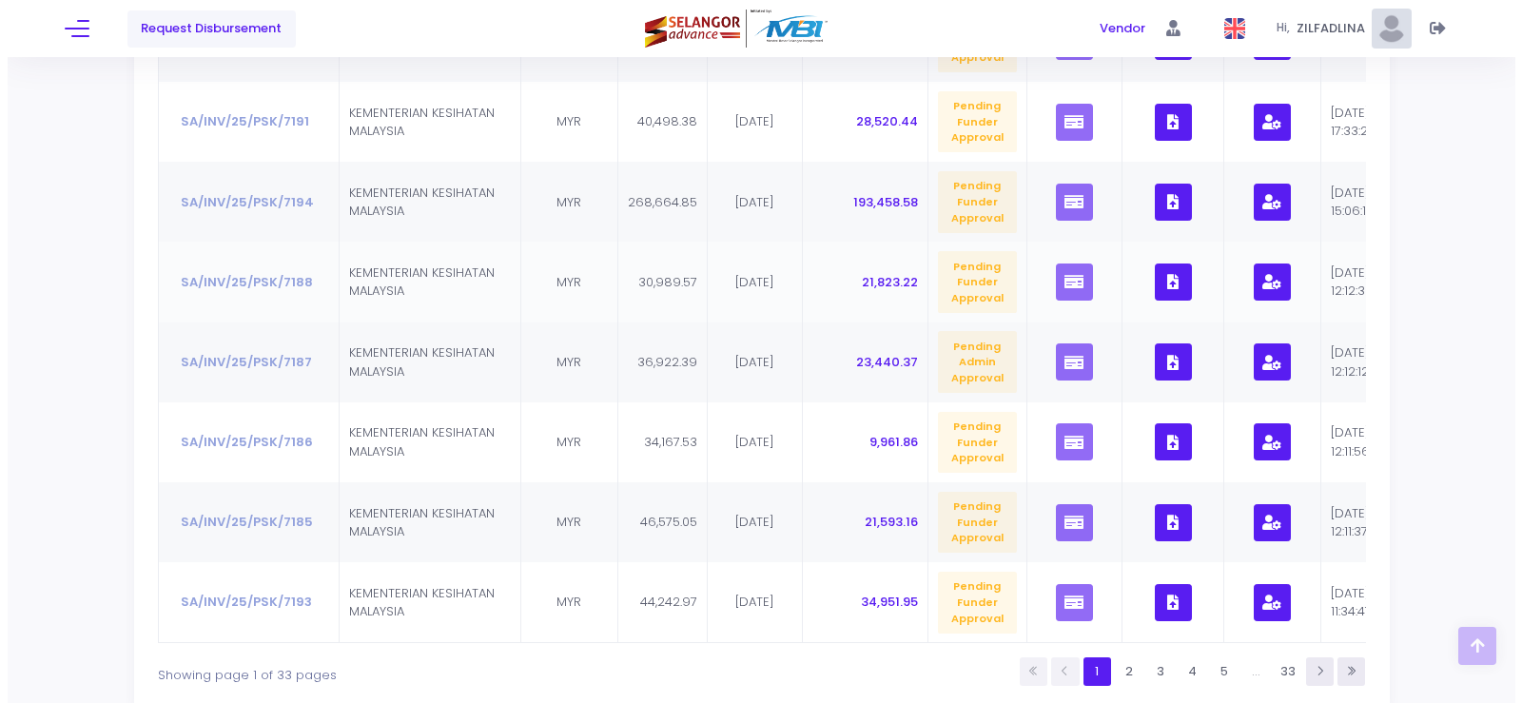
scroll to position [666, 0]
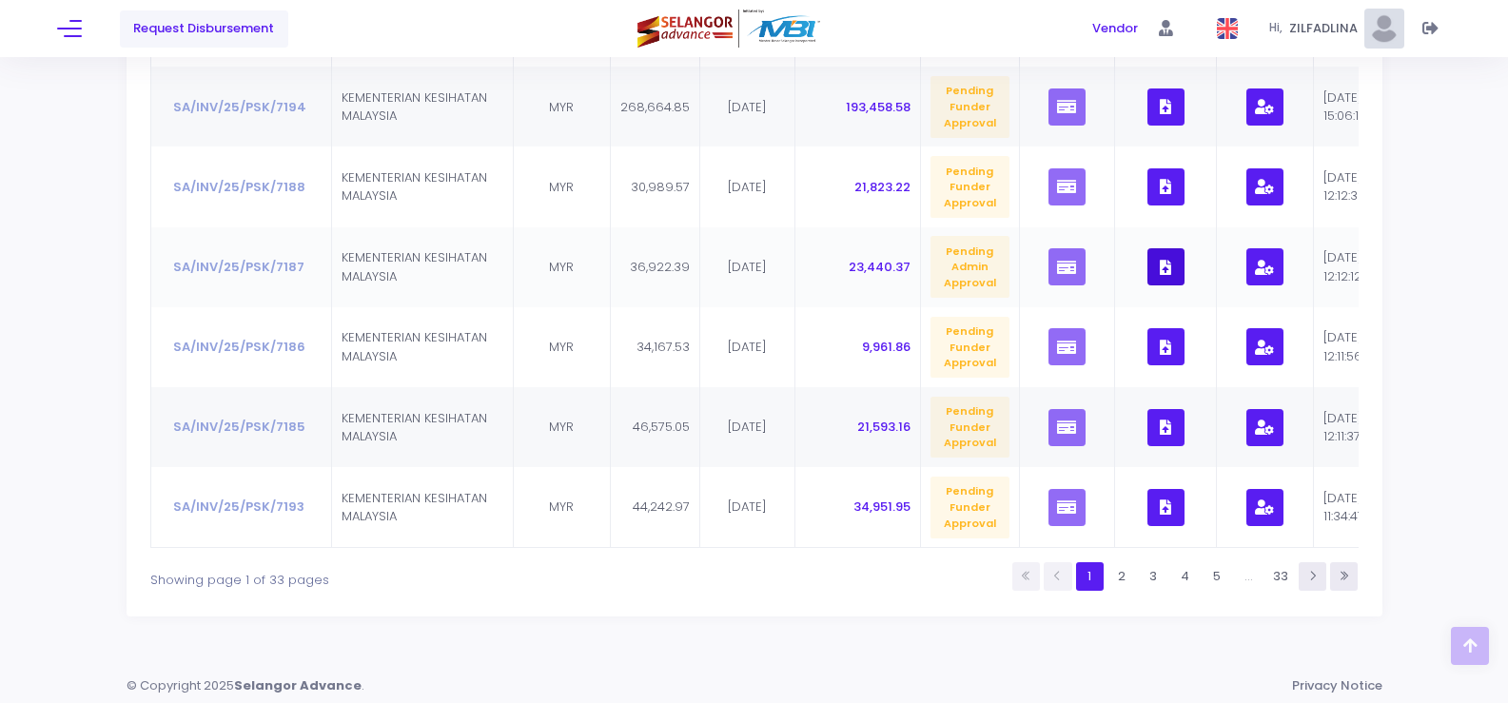
click at [1165, 268] on button "button" at bounding box center [1165, 266] width 37 height 37
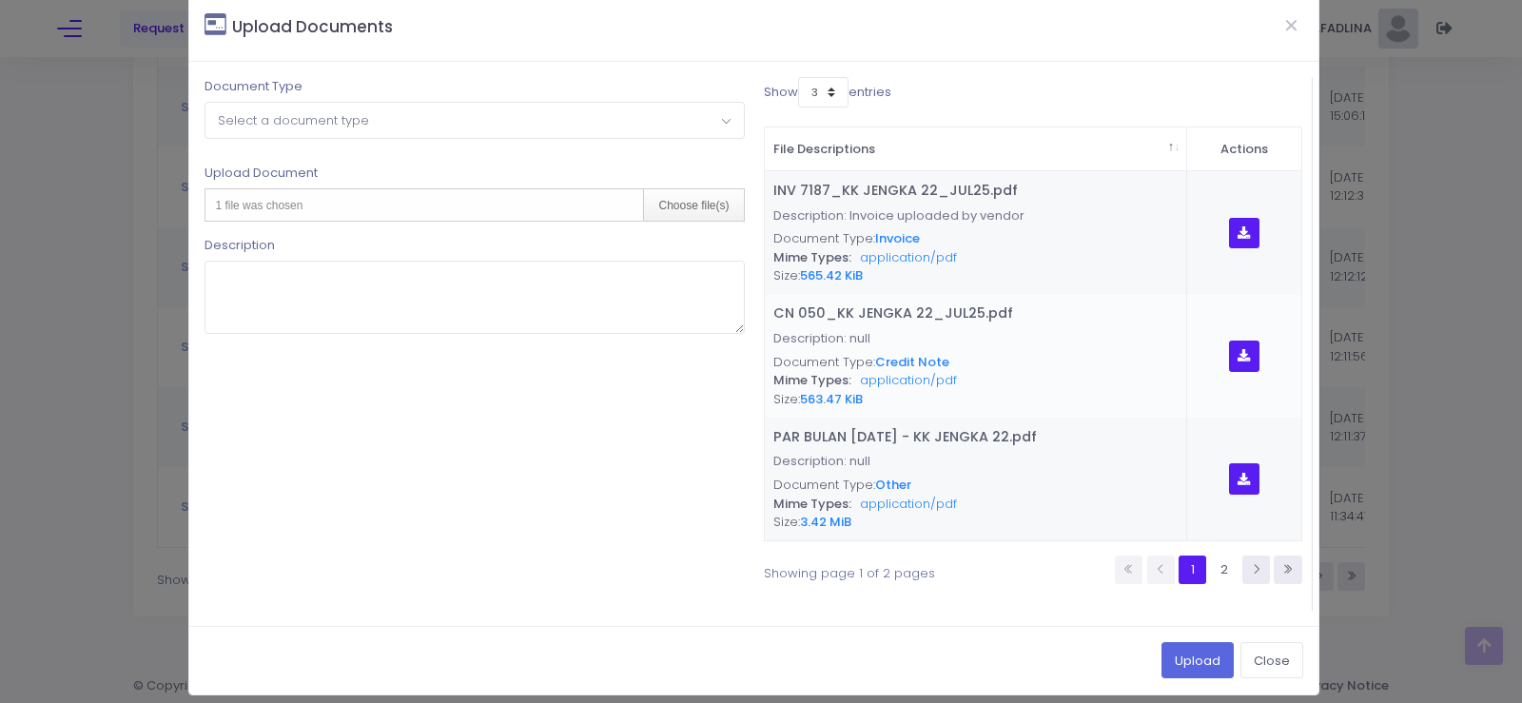
scroll to position [39, 0]
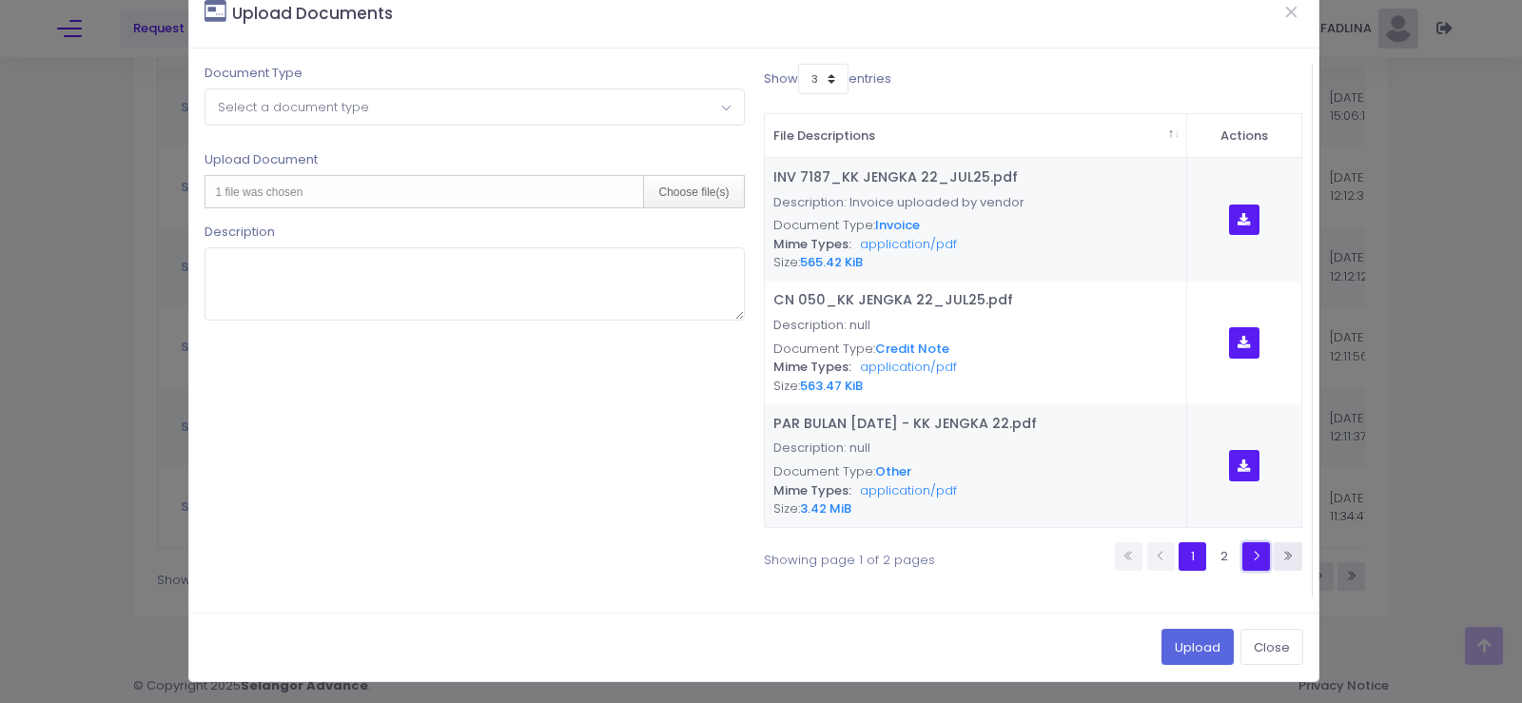
click at [1245, 564] on link at bounding box center [1257, 556] width 28 height 28
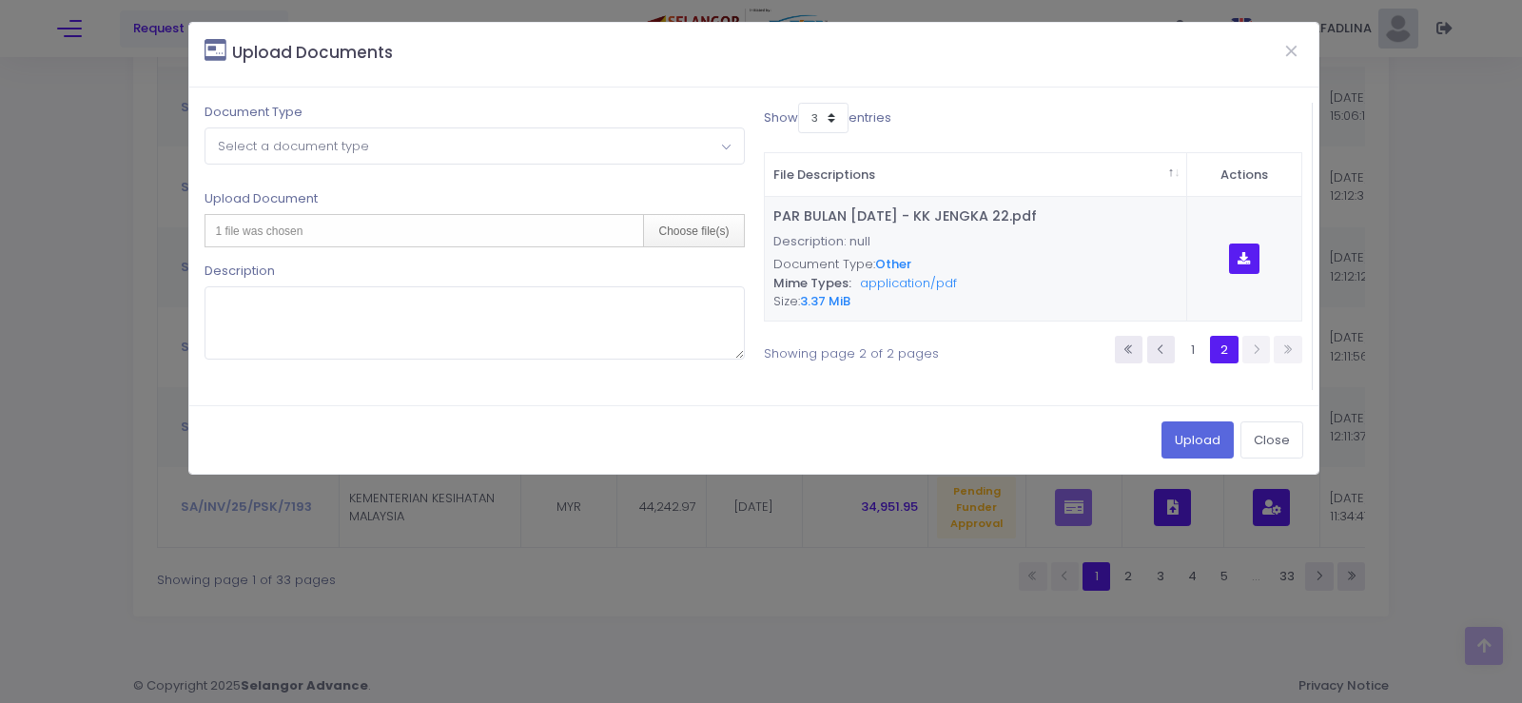
scroll to position [0, 0]
click at [1165, 360] on link at bounding box center [1161, 350] width 28 height 28
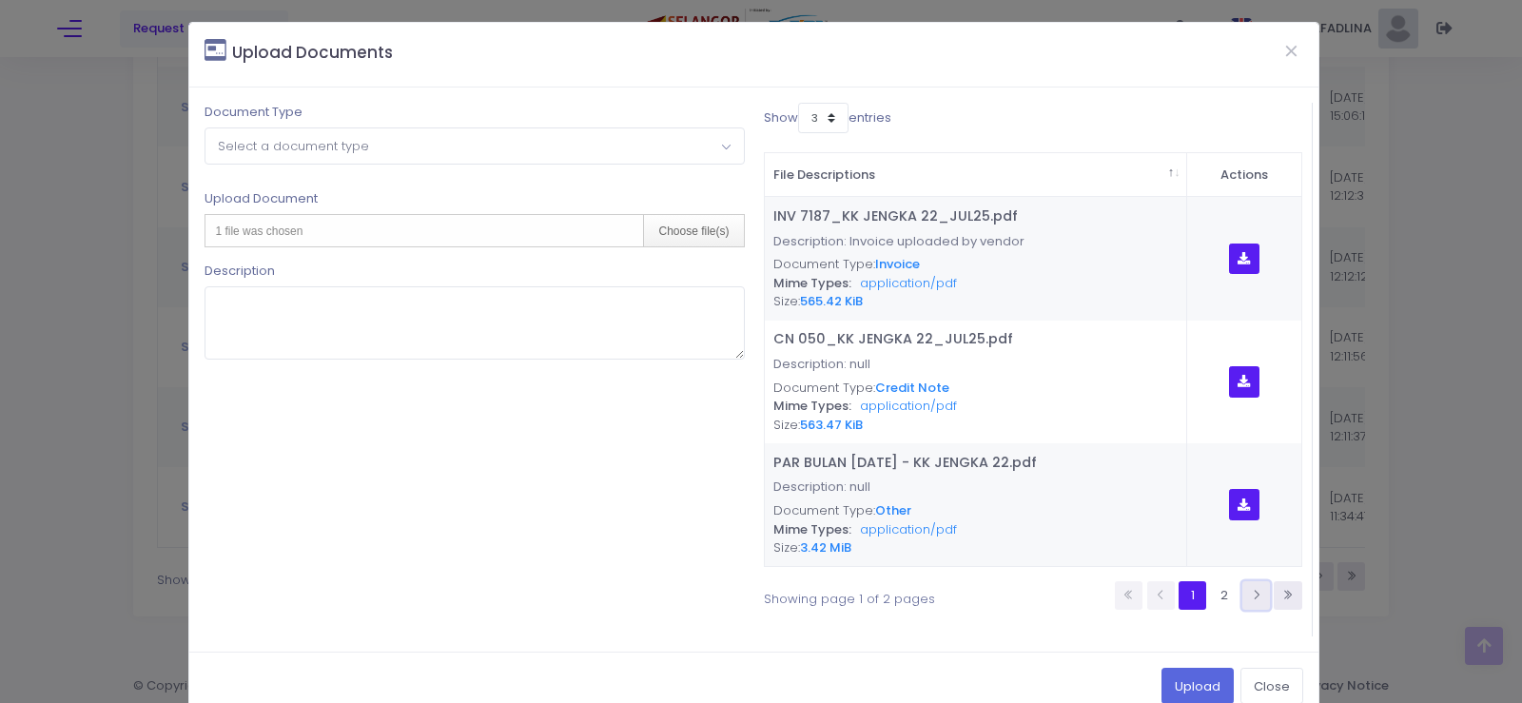
click at [1243, 596] on link at bounding box center [1257, 595] width 28 height 28
